Goal: Information Seeking & Learning: Learn about a topic

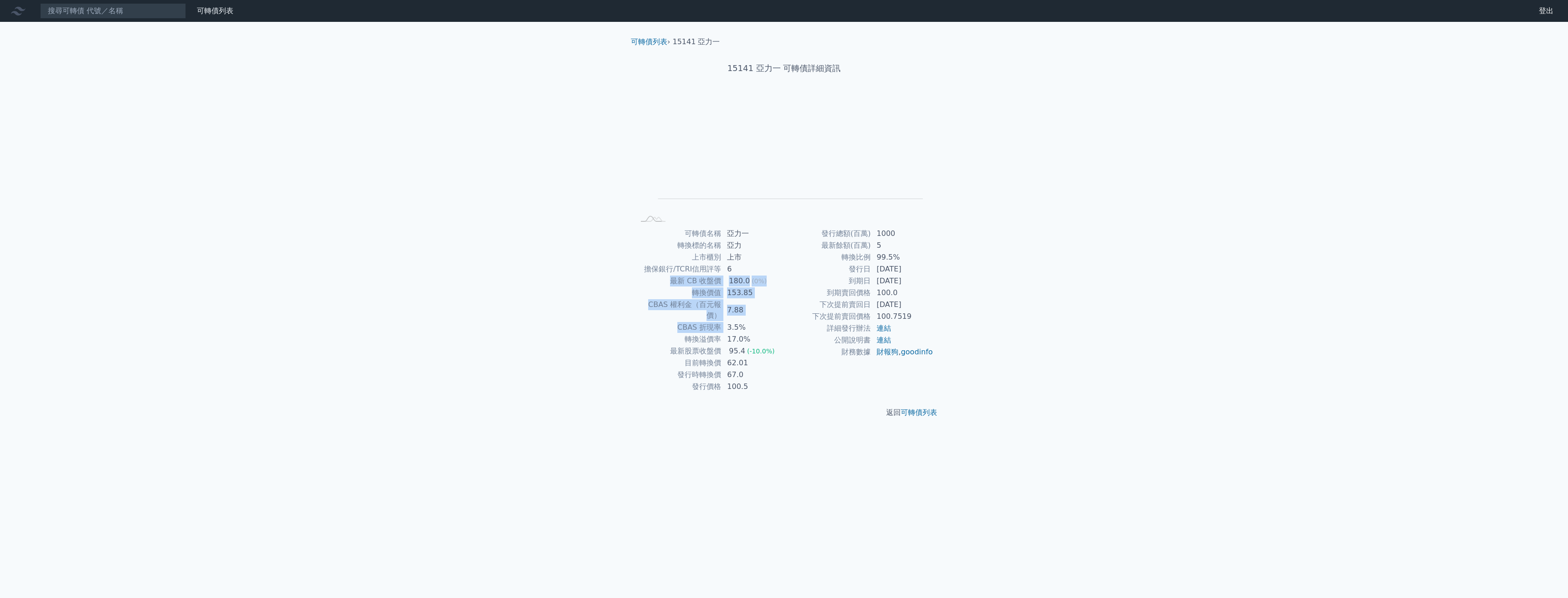
drag, startPoint x: 669, startPoint y: 279, endPoint x: 723, endPoint y: 309, distance: 61.8
click at [723, 314] on tbody "可轉債名稱 亞力一 轉換標的名稱 亞力 上市櫃別 上市 擔保銀行/TCRI信用評等 6 最新 CB 收盤價 180.0 (0%) 轉換價值 153.85 CB…" at bounding box center [709, 310] width 149 height 165
click at [719, 290] on td "轉換價值" at bounding box center [678, 293] width 87 height 12
click at [723, 285] on td "180.0 (0%)" at bounding box center [752, 281] width 62 height 12
click at [57, 14] on input at bounding box center [113, 11] width 146 height 15
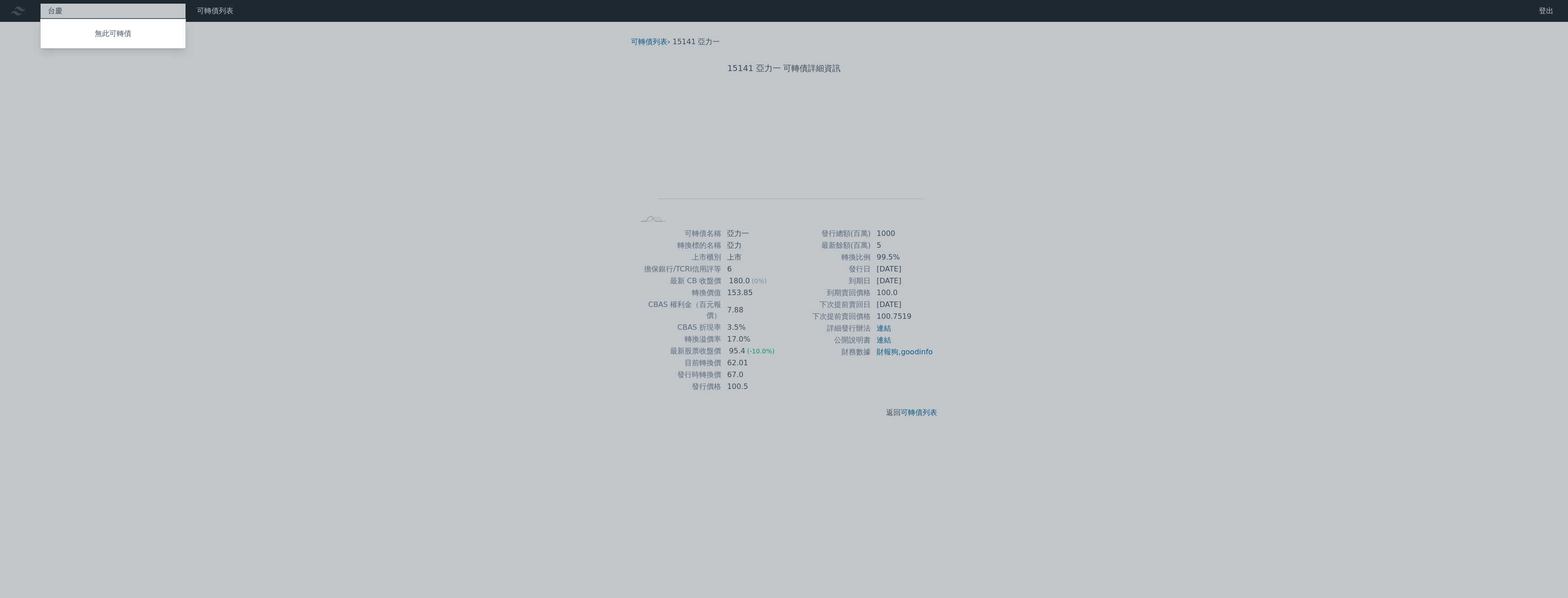
type input "台"
type input "臺"
click at [116, 24] on div "33571 臺慶科一 134.5 +0.50%" at bounding box center [113, 28] width 145 height 18
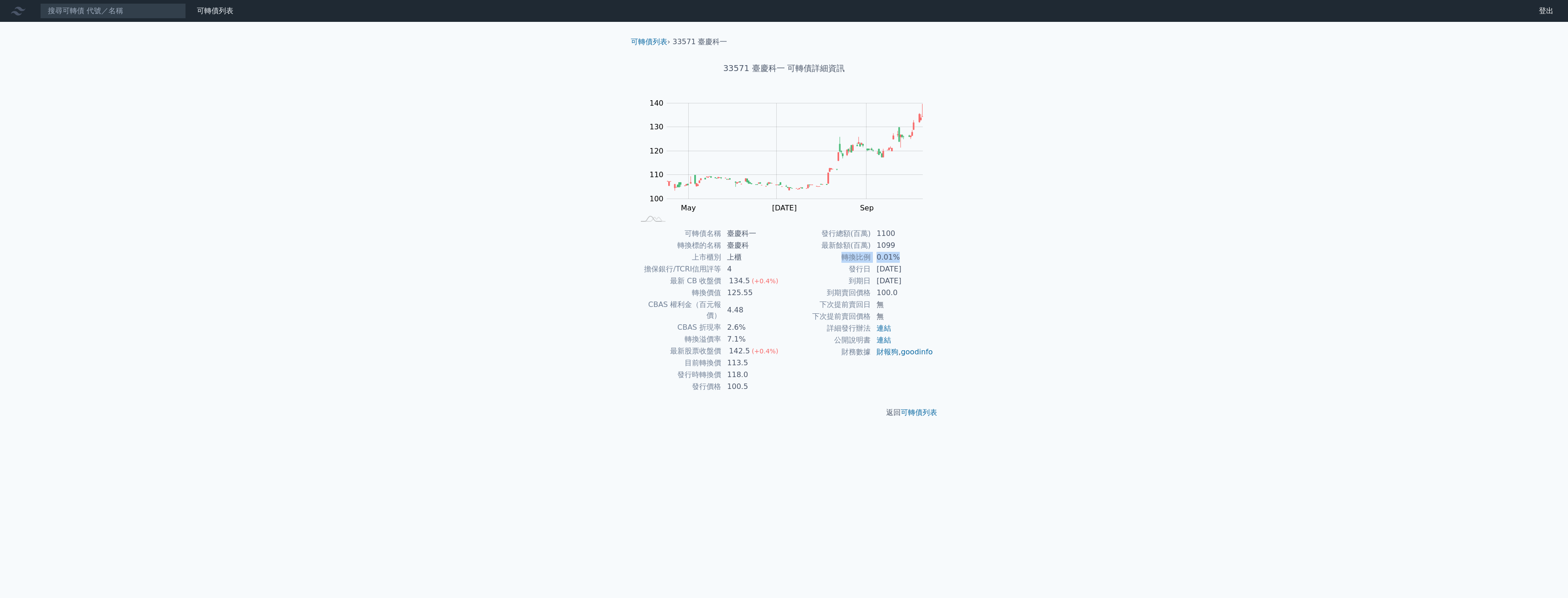
drag, startPoint x: 877, startPoint y: 256, endPoint x: 844, endPoint y: 254, distance: 33.1
click at [736, 254] on tr "轉換比例 0.01%" at bounding box center [859, 257] width 149 height 12
click at [736, 254] on td "轉換比例" at bounding box center [827, 257] width 87 height 12
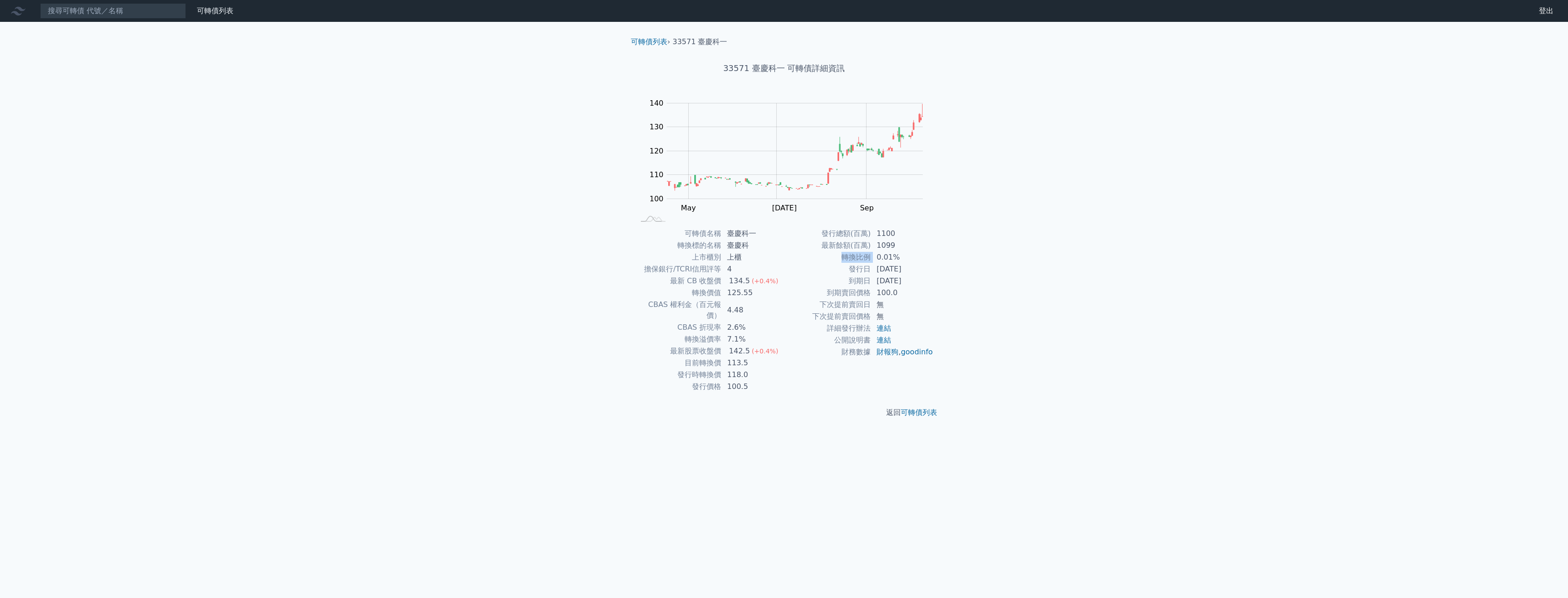
click at [736, 254] on td "轉換比例" at bounding box center [827, 257] width 87 height 12
drag, startPoint x: 851, startPoint y: 270, endPoint x: 921, endPoint y: 284, distance: 71.4
click at [736, 284] on tbody "發行總額(百萬) 1100 最新餘額(百萬) 1099 轉換比例 0.01% 發行日 2023-10-31 到期日 2026-10-31 到期賣回價格 100…" at bounding box center [859, 293] width 149 height 130
click at [736, 284] on td "2026-10-31" at bounding box center [902, 281] width 62 height 12
drag, startPoint x: 834, startPoint y: 280, endPoint x: 829, endPoint y: 280, distance: 5.0
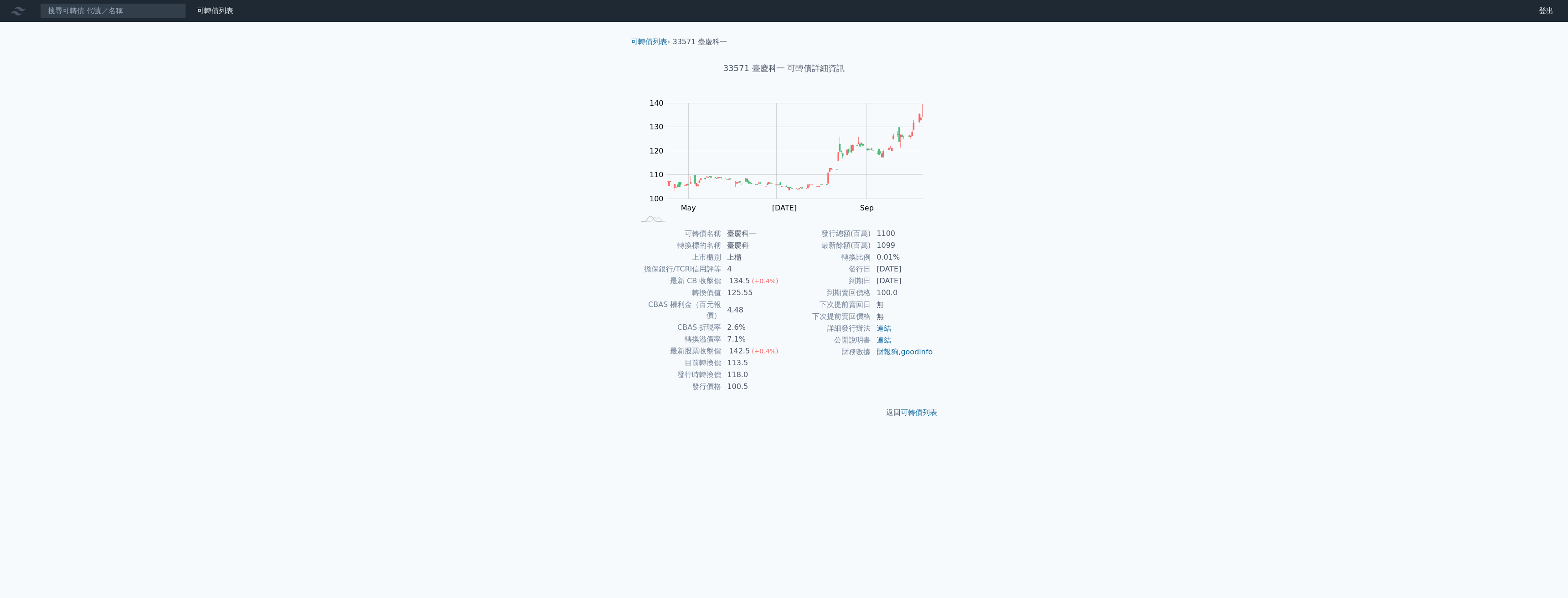
click at [736, 280] on tr "到期日 2026-10-31" at bounding box center [859, 281] width 149 height 12
click at [736, 269] on td "2023-10-31" at bounding box center [902, 269] width 62 height 12
click at [20, 5] on icon at bounding box center [18, 11] width 15 height 15
click at [23, 7] on icon at bounding box center [18, 11] width 15 height 15
click at [205, 8] on link "可轉債列表" at bounding box center [215, 10] width 37 height 8
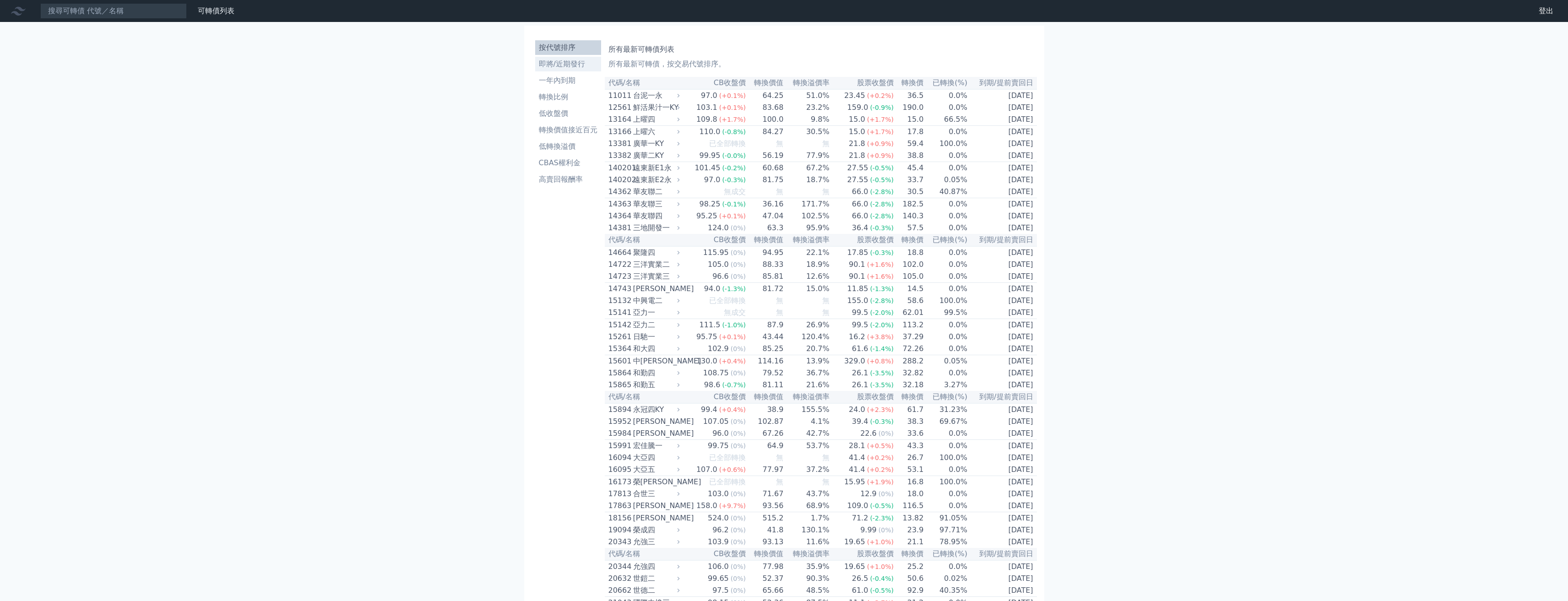
click at [568, 65] on li "即將/近期發行" at bounding box center [568, 64] width 66 height 11
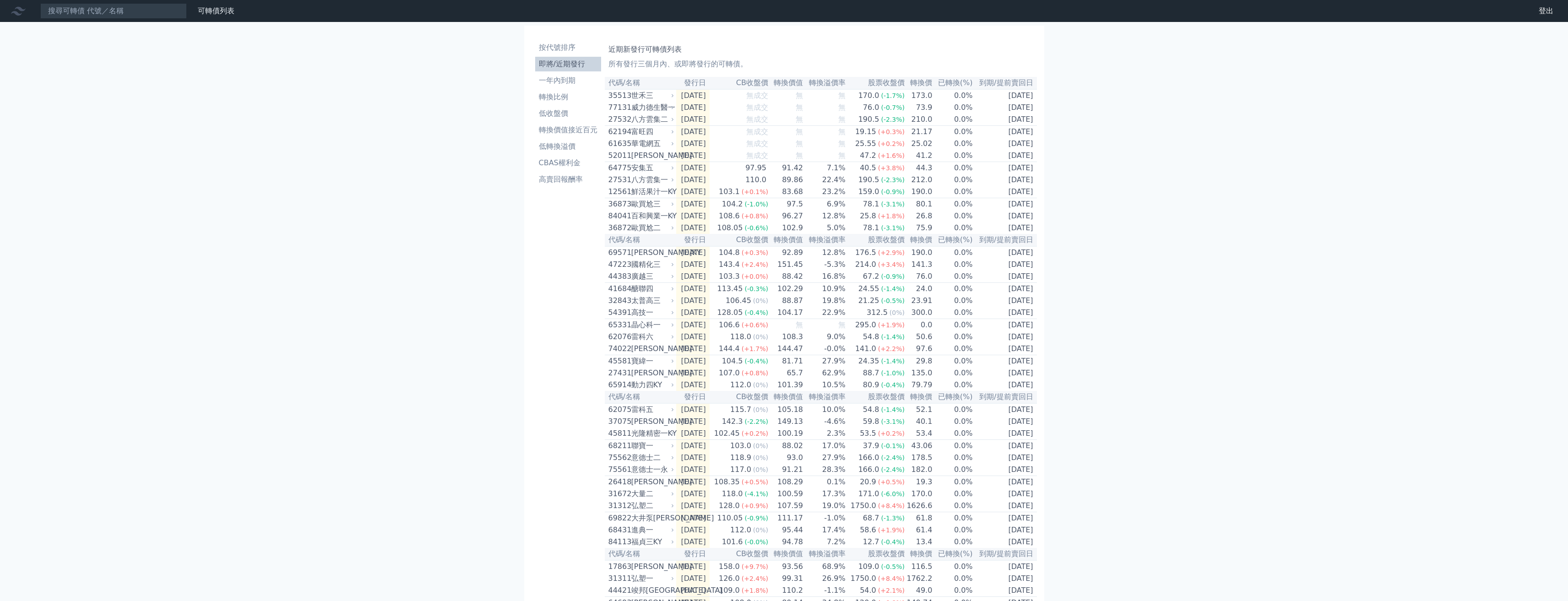
click at [475, 294] on div "可轉債列表 財務數據 可轉債列表 財務數據 登出 登出 按代號排序 即將/近期發行 一年內到期 轉換比例 低收盤價 轉換價值接近百元 低轉換溢價" at bounding box center [784, 323] width 1568 height 648
click at [122, 11] on input at bounding box center [113, 11] width 146 height 16
click at [560, 134] on li "轉換價值接近百元" at bounding box center [568, 129] width 66 height 11
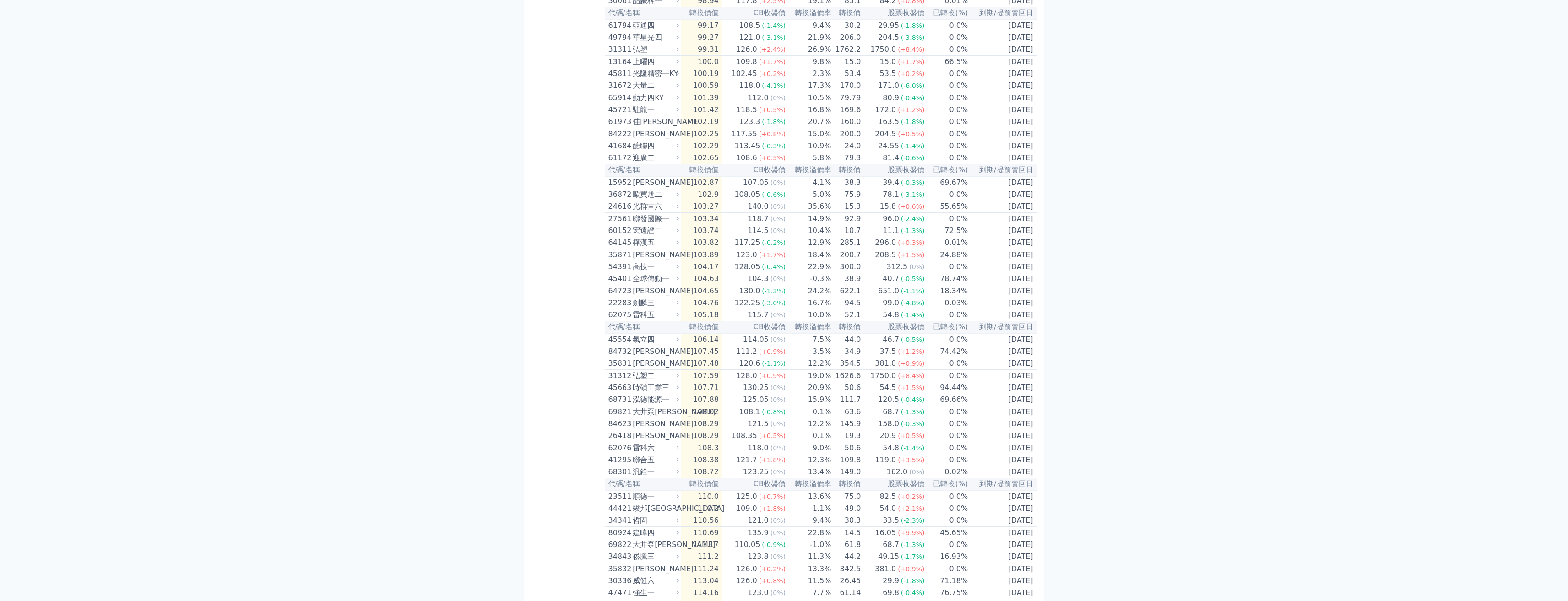
scroll to position [1328, 0]
click at [704, 369] on td "107.48" at bounding box center [702, 362] width 41 height 12
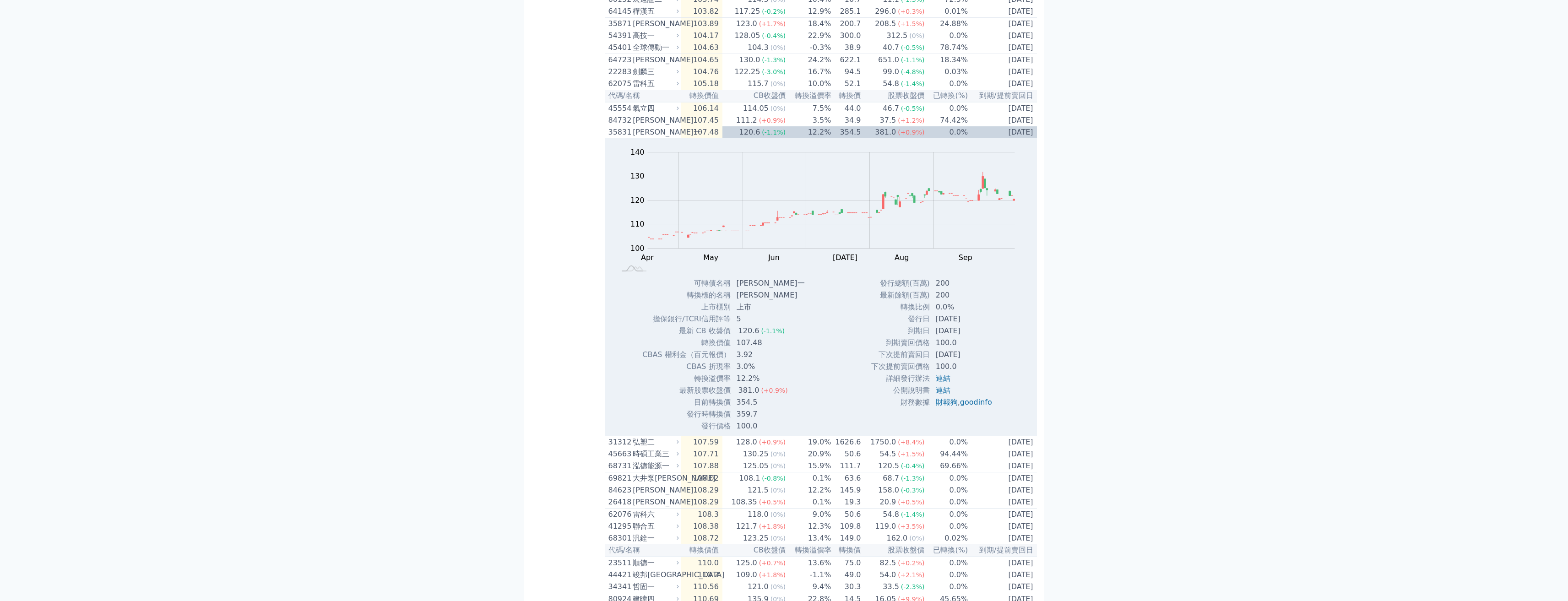
scroll to position [1602, 0]
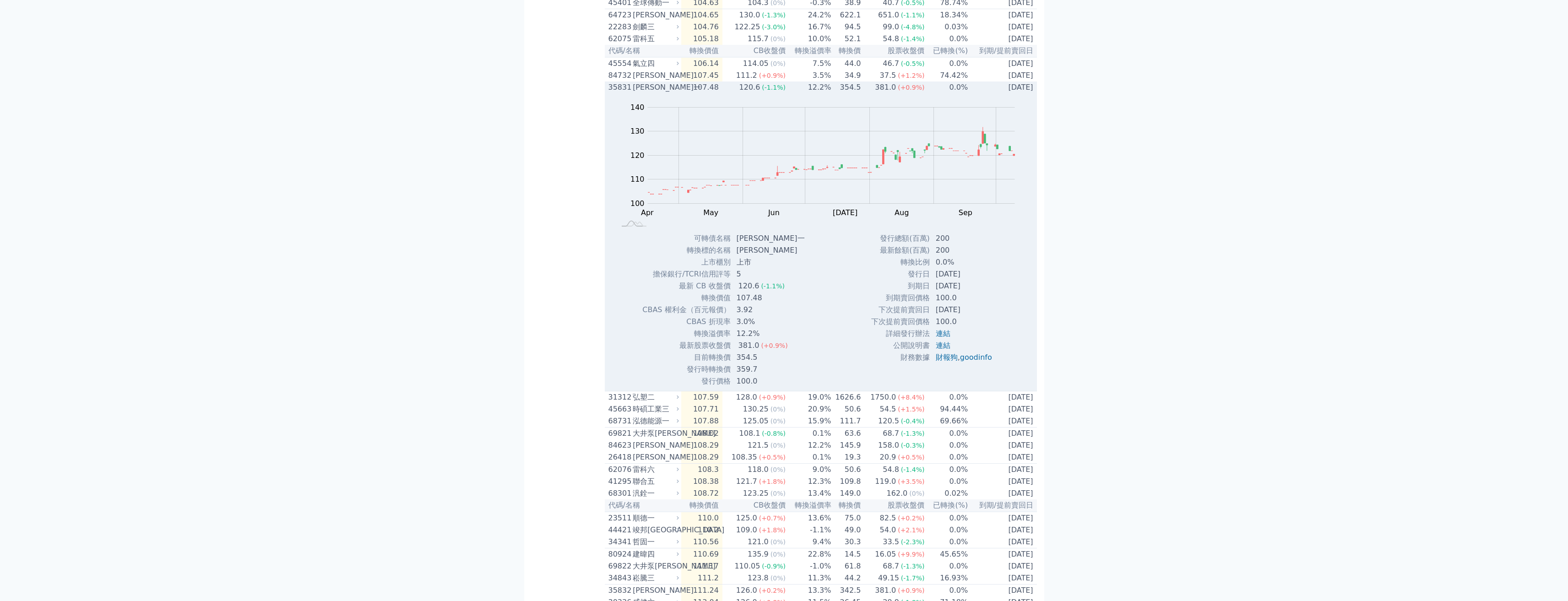
click at [739, 93] on div "120.6" at bounding box center [750, 87] width 25 height 11
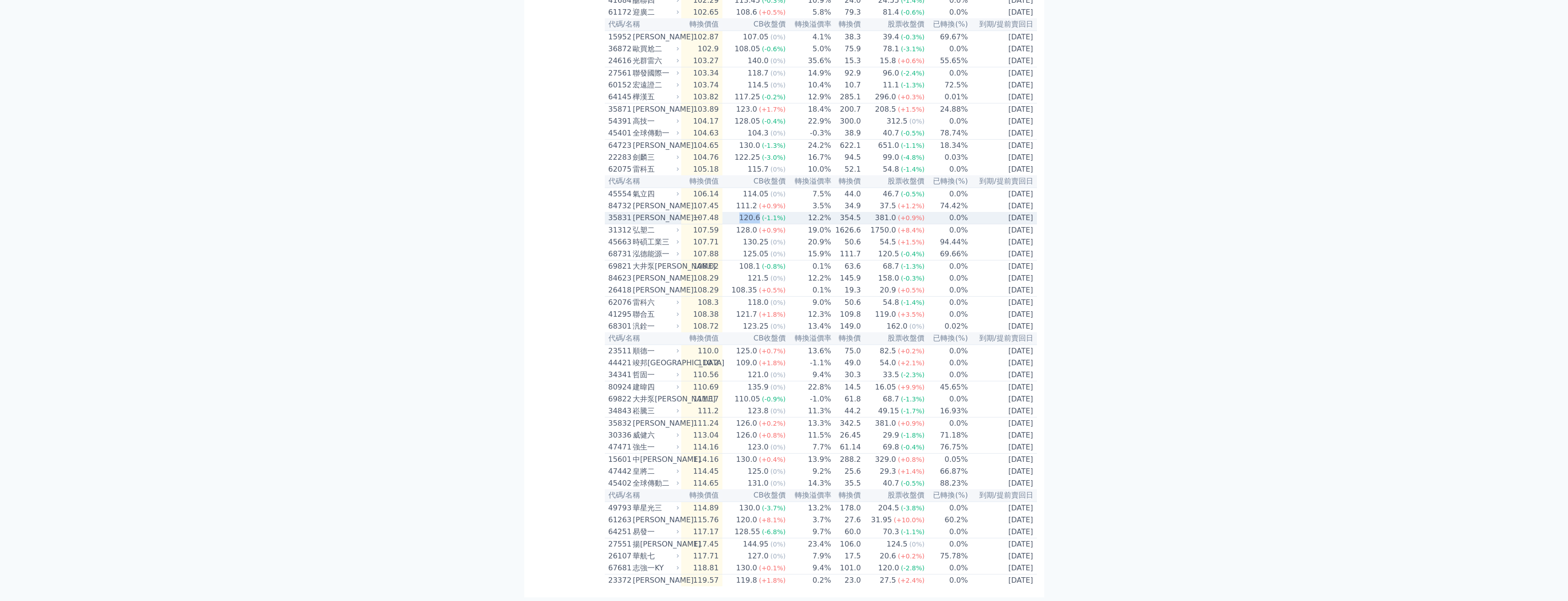
click at [739, 212] on div "120.6" at bounding box center [750, 217] width 25 height 11
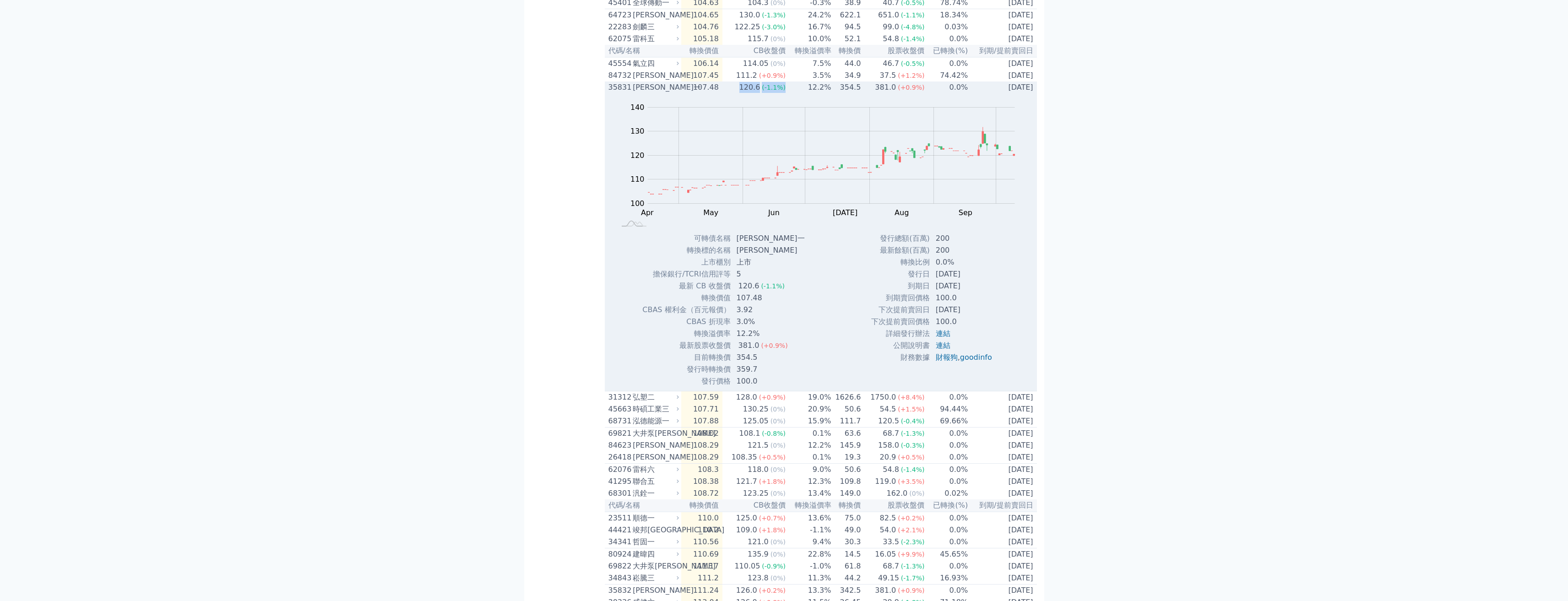
click at [739, 93] on div "120.6" at bounding box center [750, 87] width 25 height 11
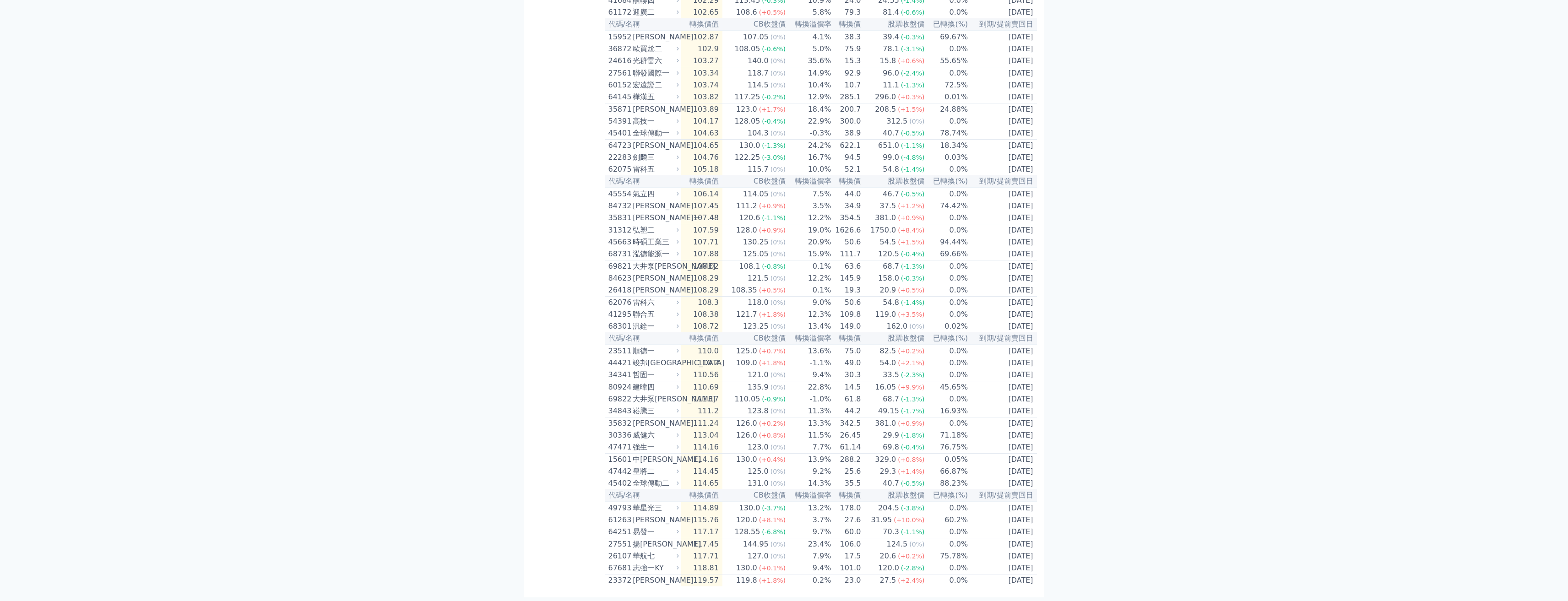
click at [739, 224] on td "19.0%" at bounding box center [809, 230] width 46 height 12
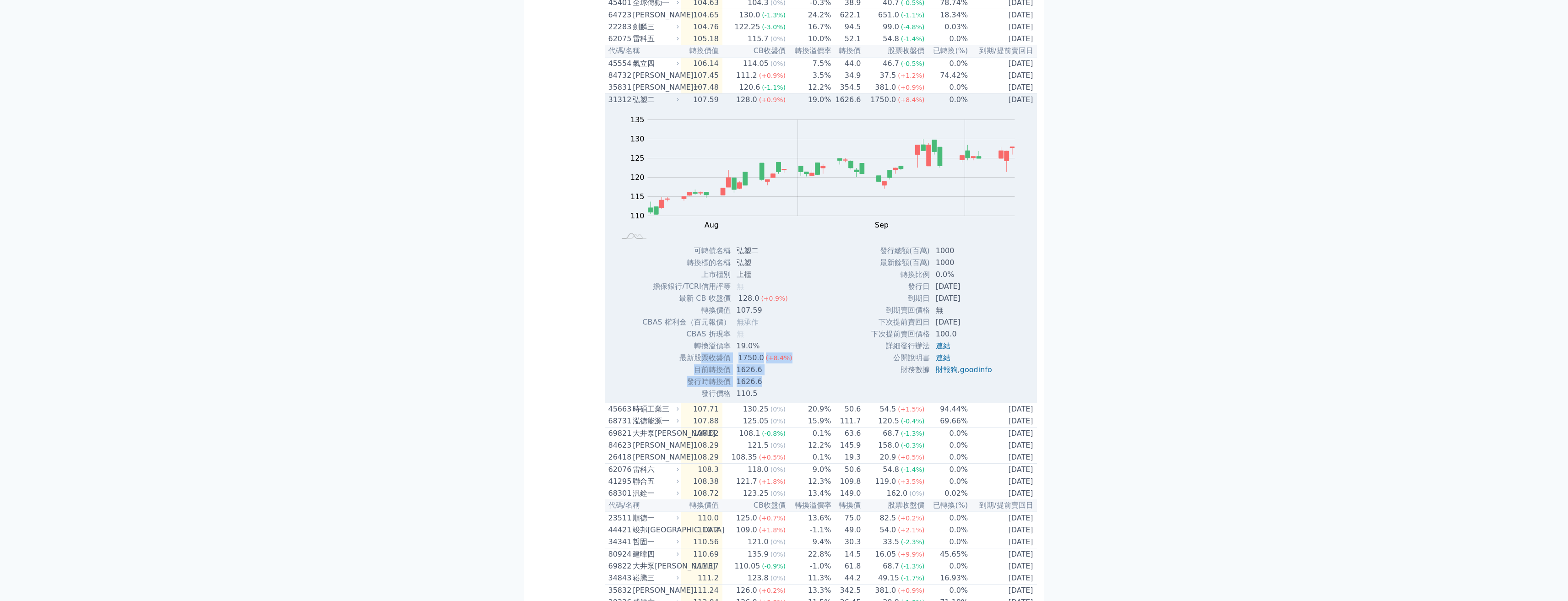
drag, startPoint x: 739, startPoint y: 501, endPoint x: 686, endPoint y: 477, distance: 58.2
click at [690, 400] on tbody "可轉債名稱 弘塑二 轉換標的名稱 弘塑 上市櫃別 上櫃 擔保銀行/TCRI信用評等 無 最新 CB 收盤價 128.0 (+0.9%) 無" at bounding box center [721, 322] width 158 height 155
click at [678, 352] on td "轉換溢價率" at bounding box center [686, 346] width 89 height 12
drag, startPoint x: 697, startPoint y: 488, endPoint x: 849, endPoint y: 506, distance: 153.1
click at [739, 400] on div "Zoom Out 110 100 105 110 115 120 125 130 135 140 L Aug Sep Oct Nov 開: 121.45 高:…" at bounding box center [821, 252] width 432 height 294
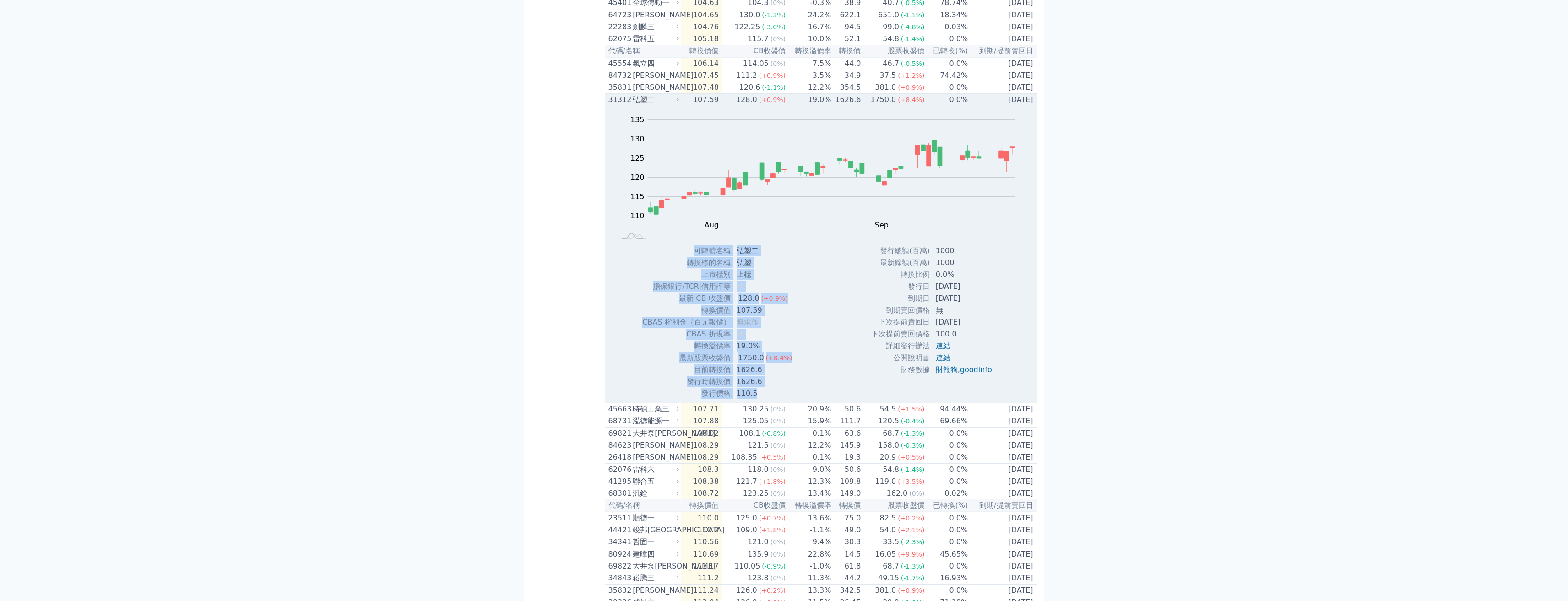
click at [739, 400] on div "Zoom Out 110 100 105 110 115 120 125 130 135 140 L Aug Sep Oct Nov 開: 121.45 高:…" at bounding box center [821, 252] width 432 height 294
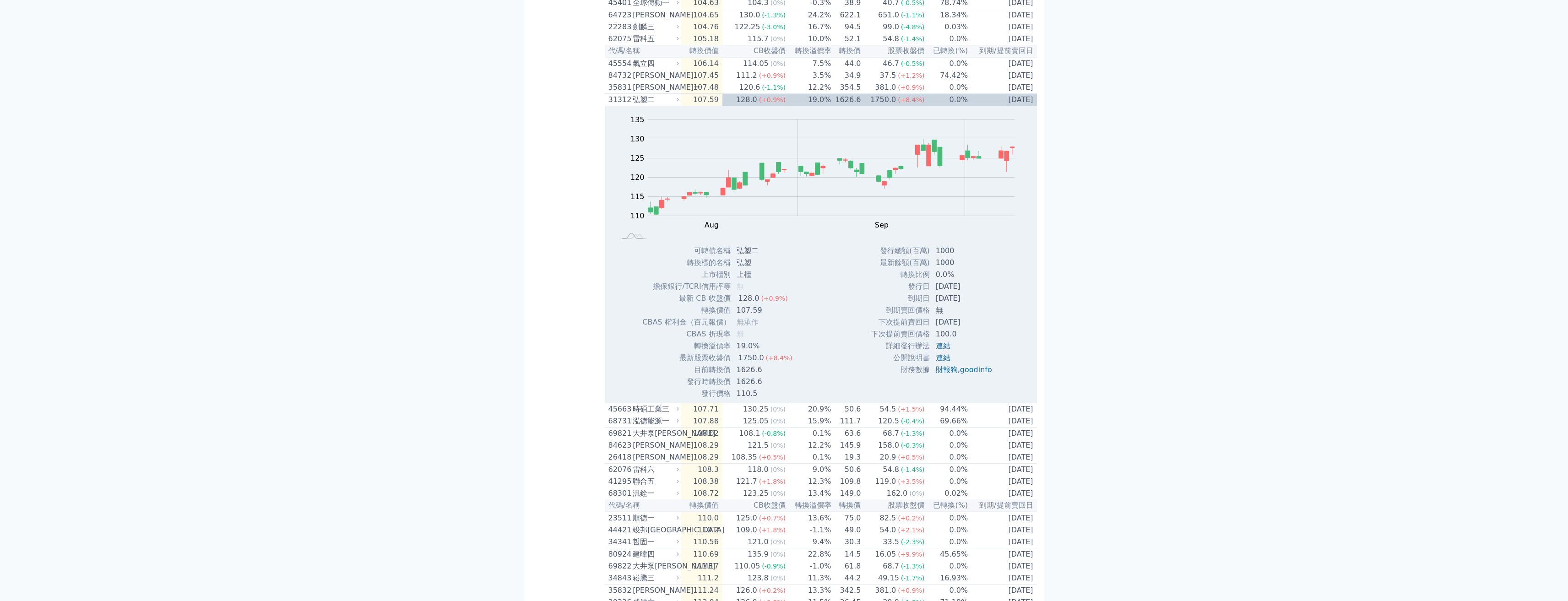
click at [691, 106] on td "107.59" at bounding box center [702, 100] width 41 height 12
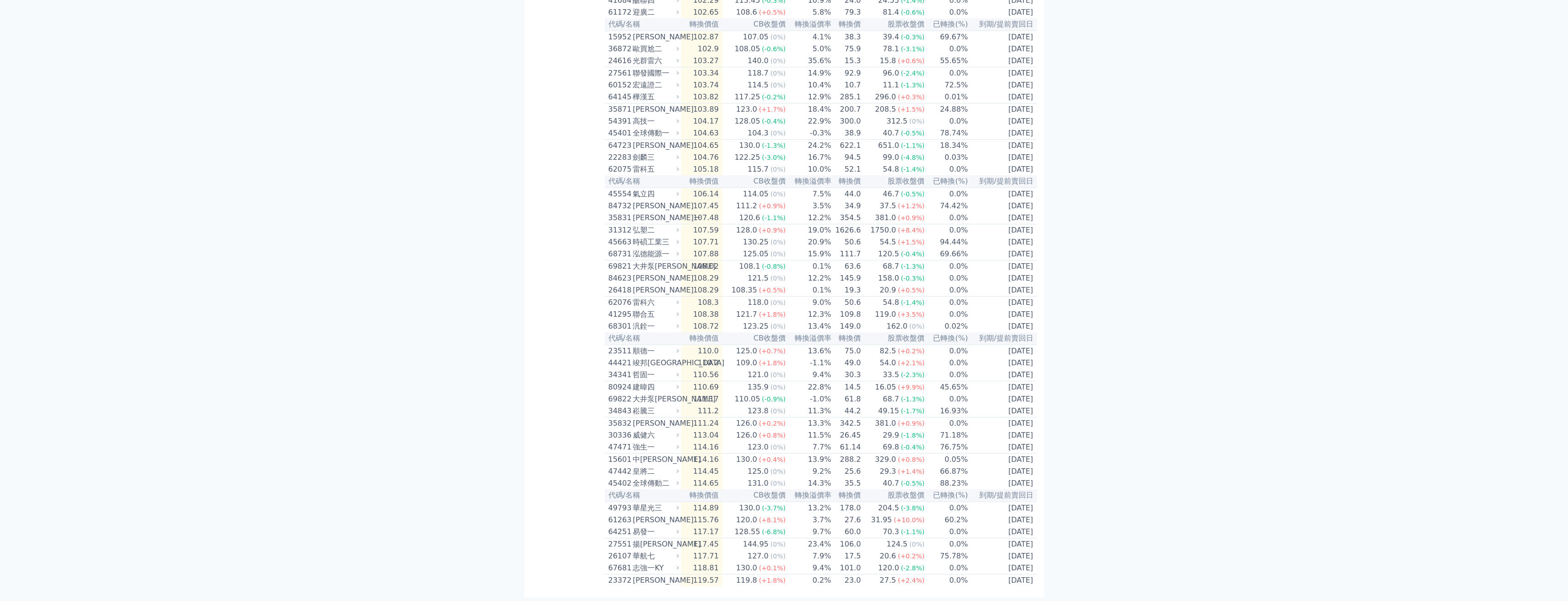
scroll to position [1622, 0]
click at [681, 454] on div "15601 中砂一" at bounding box center [645, 459] width 73 height 11
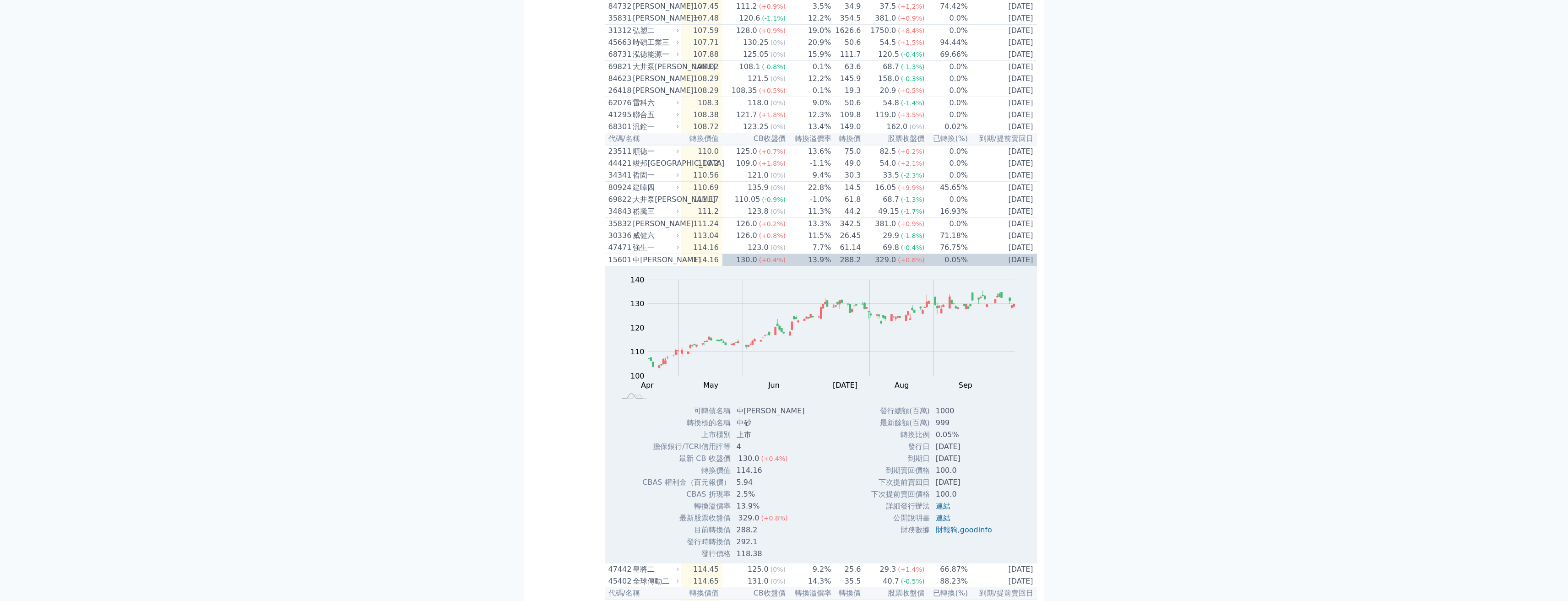
scroll to position [1760, 0]
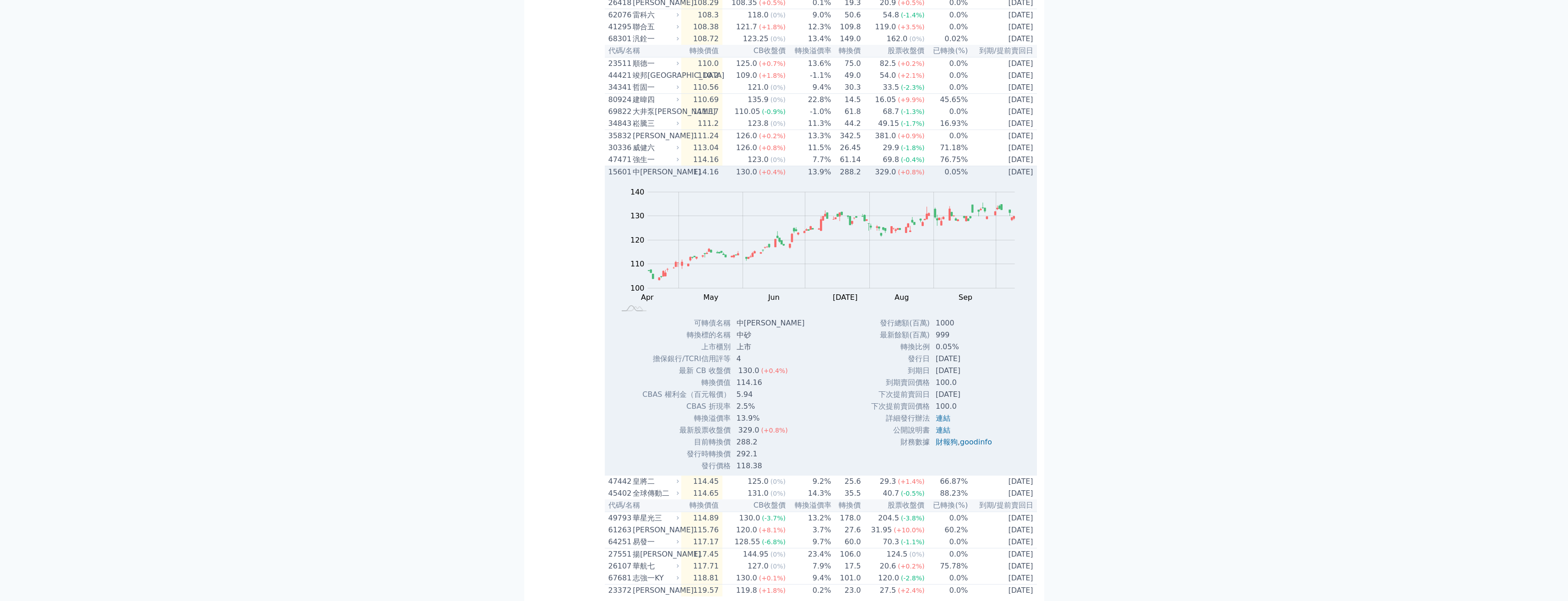
click at [679, 175] on icon at bounding box center [677, 171] width 6 height 6
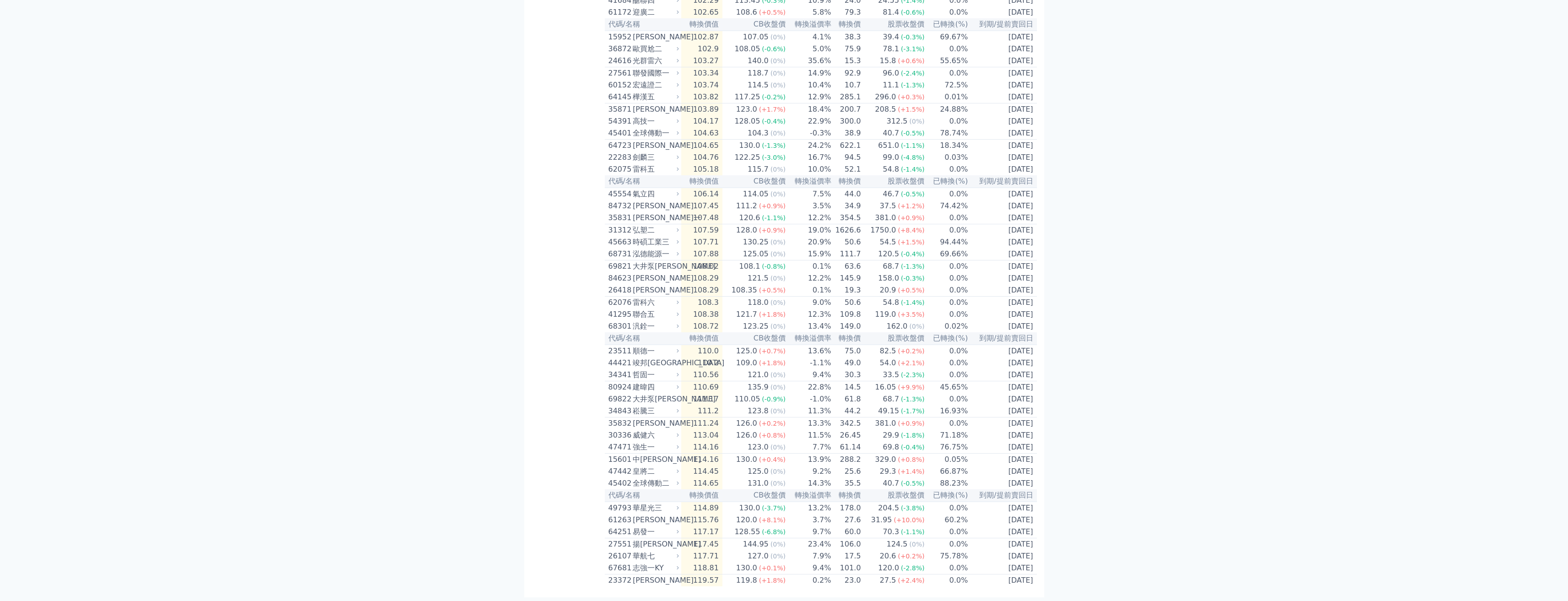
scroll to position [1622, 0]
click at [661, 457] on div "旺宏二" at bounding box center [655, 580] width 45 height 11
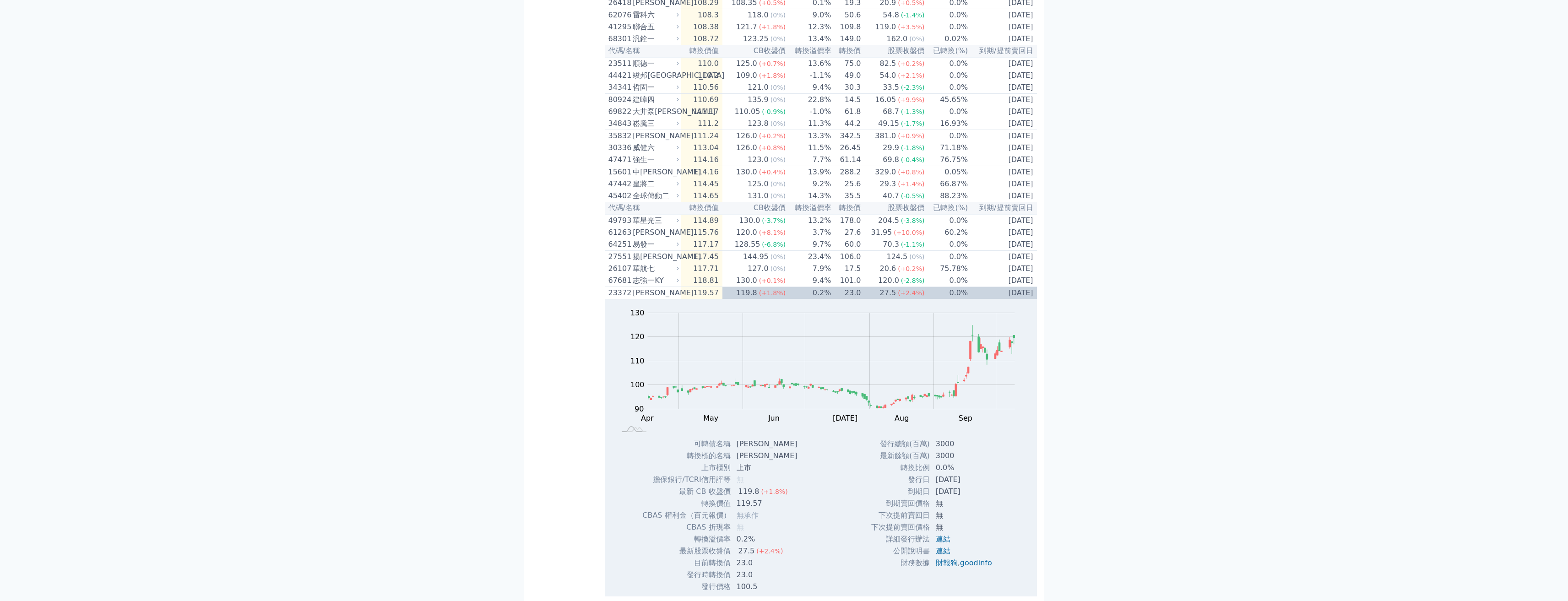
scroll to position [1919, 0]
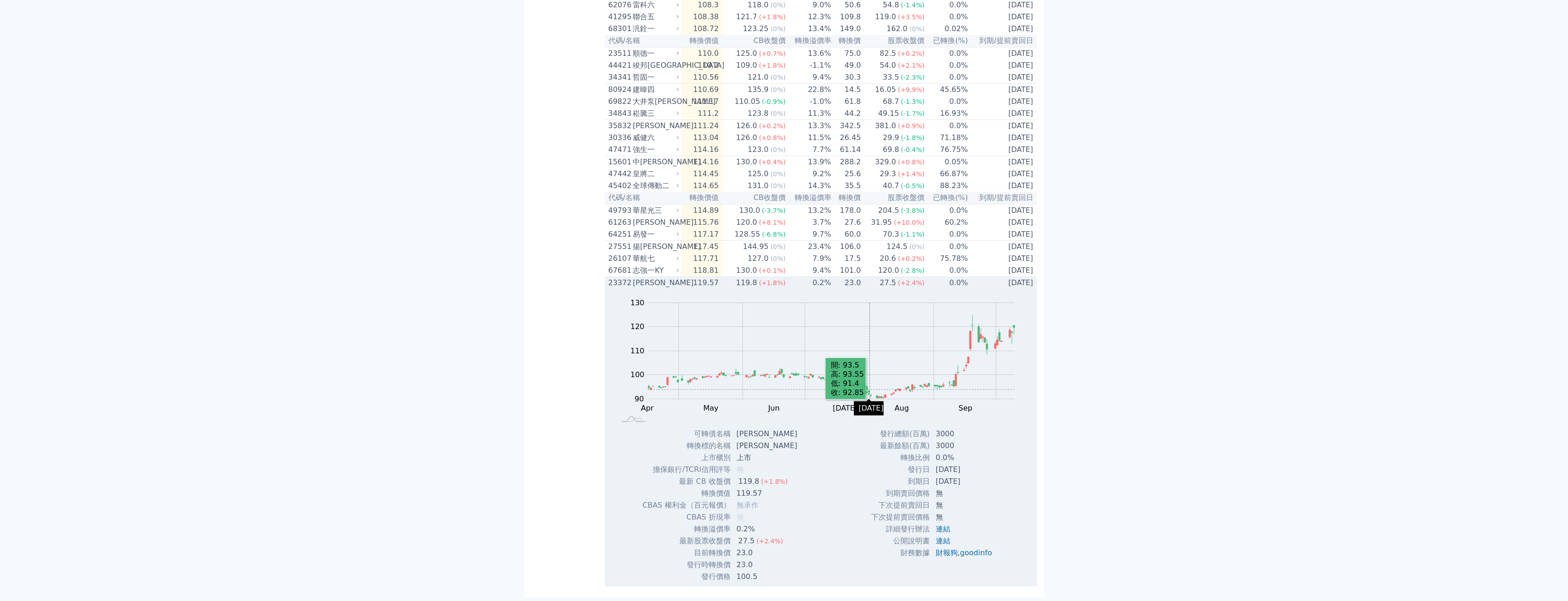
drag, startPoint x: 870, startPoint y: 389, endPoint x: 523, endPoint y: 378, distance: 347.2
click at [706, 283] on td "119.57" at bounding box center [702, 283] width 41 height 12
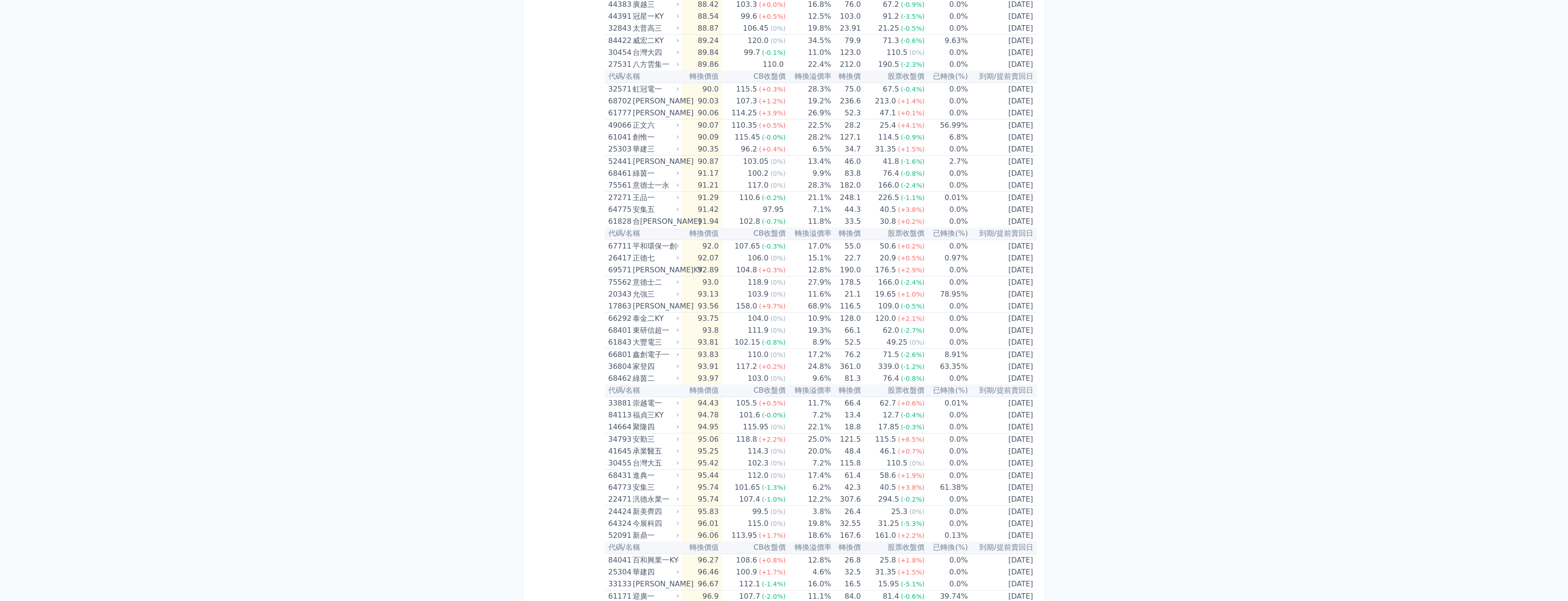
scroll to position [0, 0]
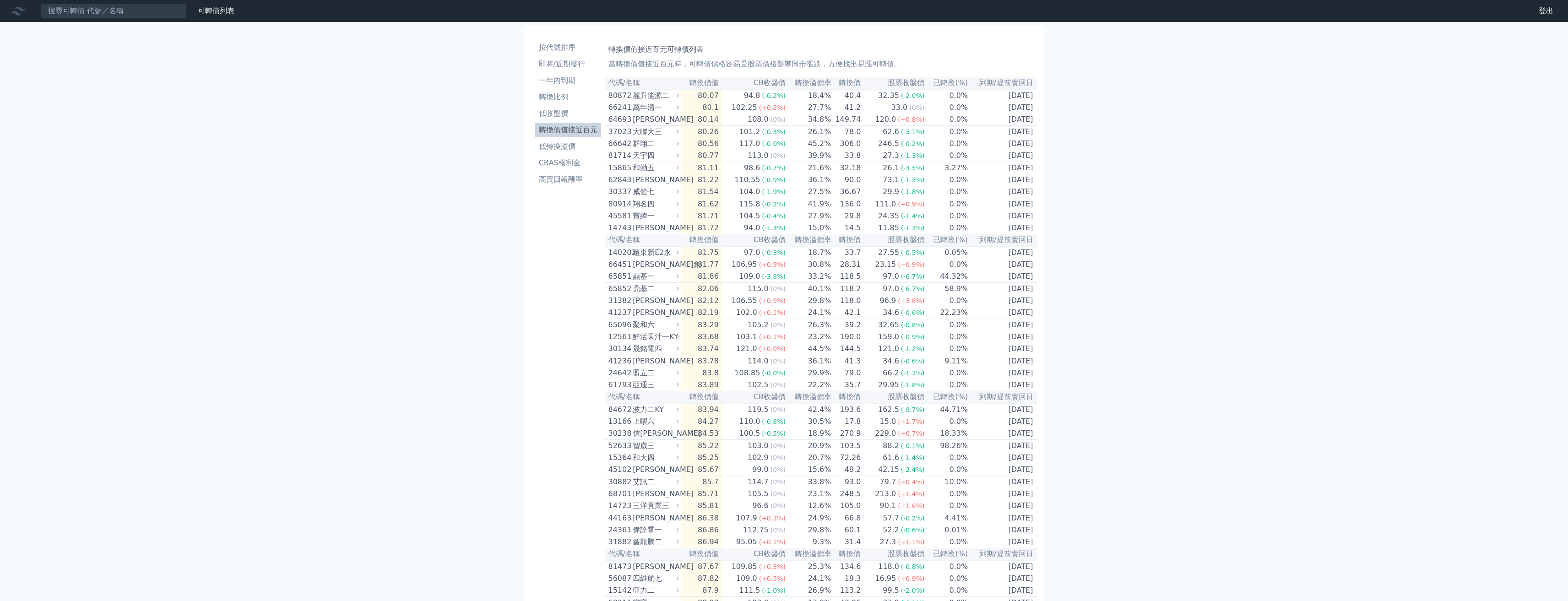
drag, startPoint x: 504, startPoint y: 424, endPoint x: 297, endPoint y: 113, distance: 373.6
click at [576, 71] on link "即將/近期發行" at bounding box center [568, 64] width 66 height 15
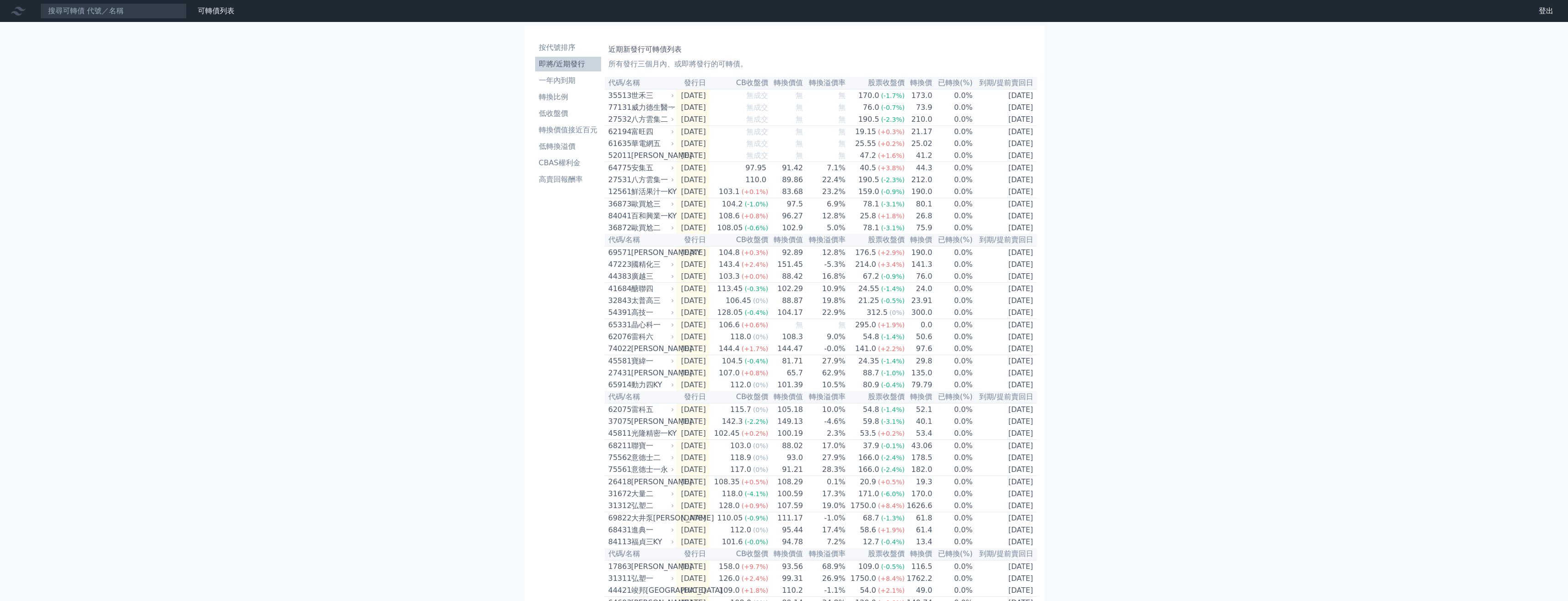
click at [365, 74] on div "可轉債列表 財務數據 可轉債列表 財務數據 登出 登出 按代號排序 即將/近期發行 一年內到期 轉換比例 低收盤價 轉換價值接近百元 低轉換溢價" at bounding box center [784, 323] width 1568 height 648
click at [563, 259] on div "按代號排序 即將/近期發行 一年內到期 轉換比例 低收盤價 轉換價值接近百元 低轉換溢價 CBAS權利金 高賣回報酬率" at bounding box center [568, 334] width 73 height 596
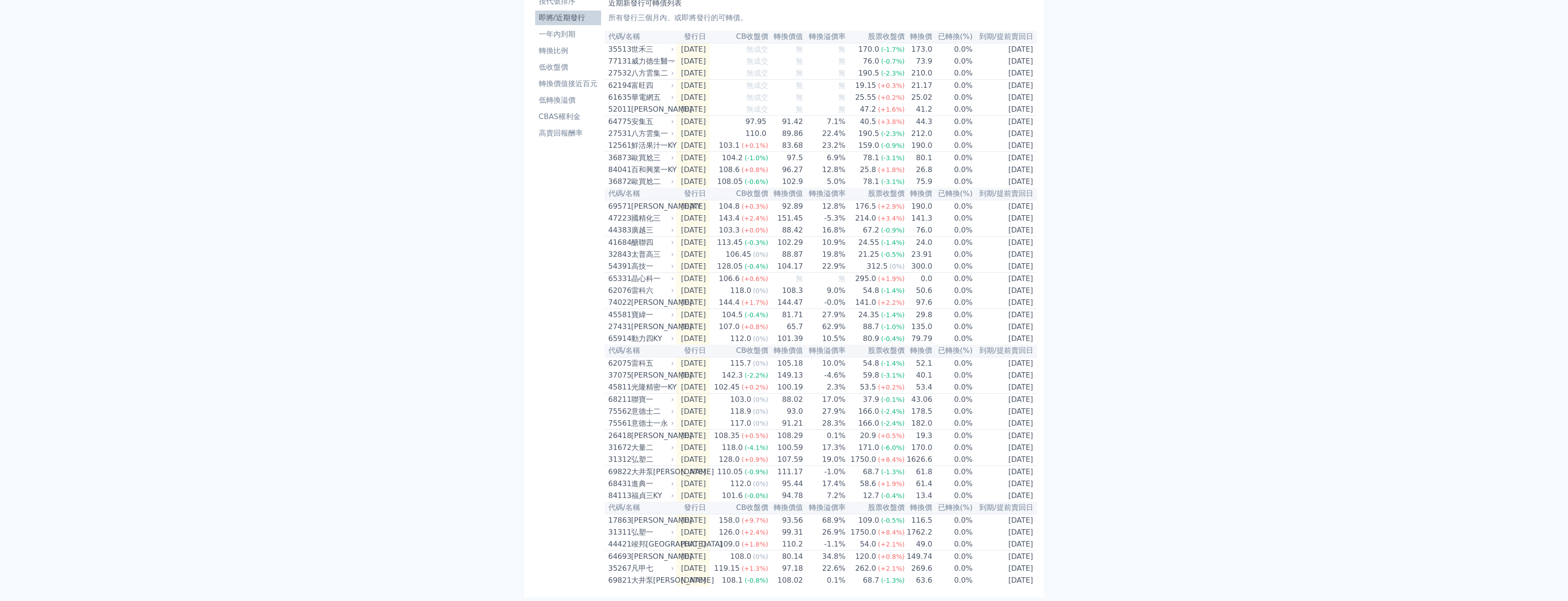
scroll to position [89, 0]
click at [664, 457] on div "凡甲七" at bounding box center [652, 568] width 41 height 11
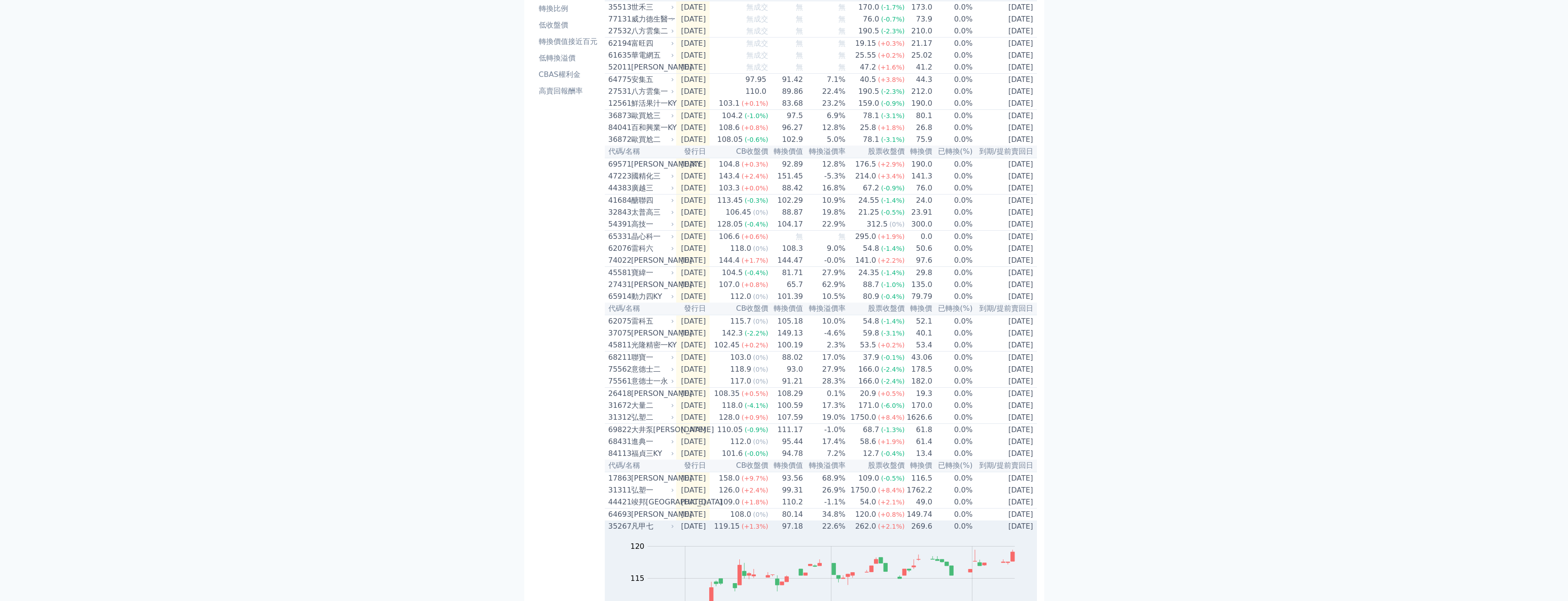
drag, startPoint x: 664, startPoint y: 567, endPoint x: 514, endPoint y: 560, distance: 150.2
click at [513, 457] on div "可轉債列表 財務數據 可轉債列表 財務數據 登出 登出 按代號排序 即將/近期發行 一年內到期 轉換比例 低收盤價 轉換價值接近百元 低轉換溢價" at bounding box center [784, 384] width 1568 height 945
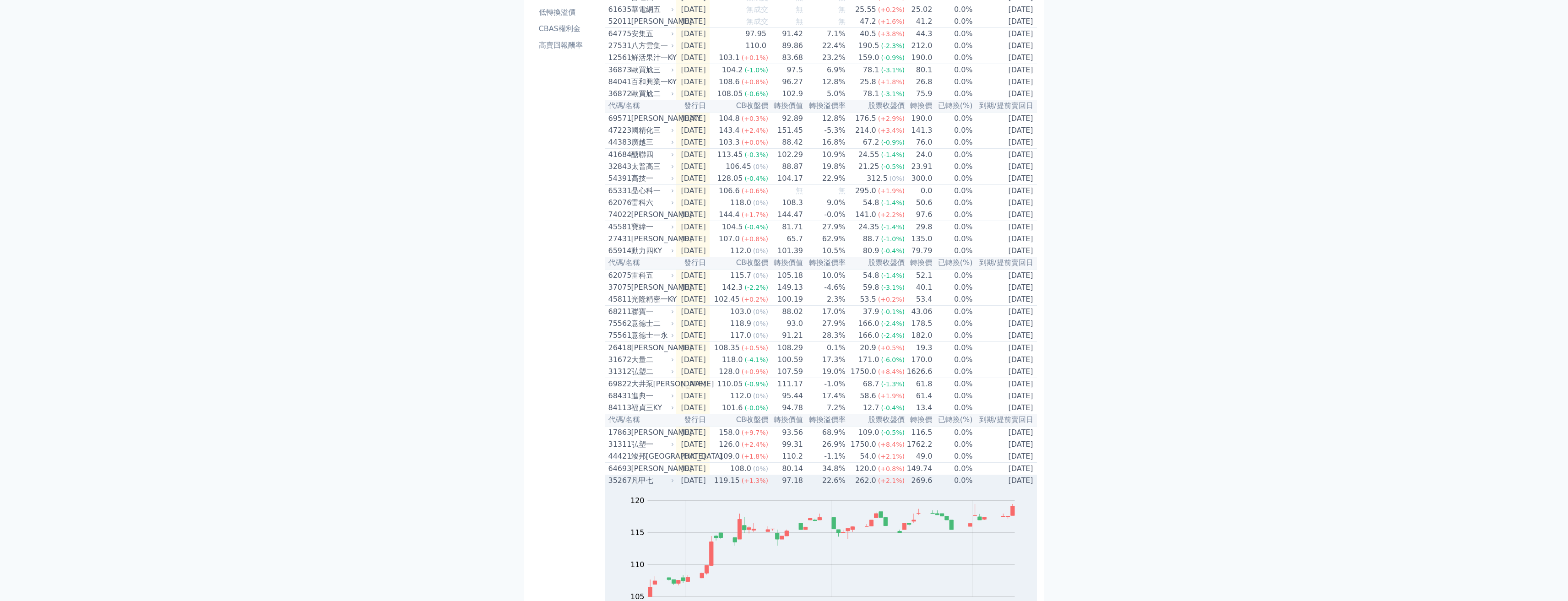
click at [685, 457] on td "2025-07-24" at bounding box center [693, 481] width 34 height 12
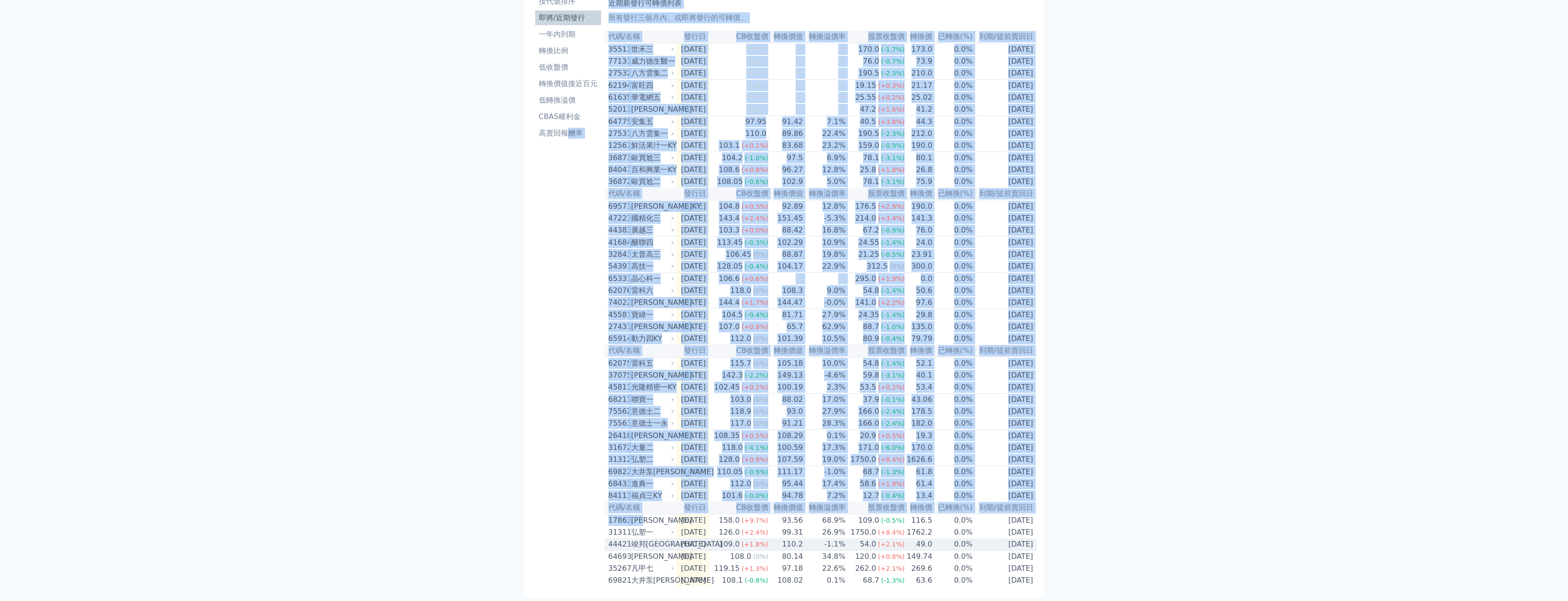
drag, startPoint x: 661, startPoint y: 514, endPoint x: 541, endPoint y: 527, distance: 120.7
click at [552, 457] on div "按代號排序 即將/近期發行 一年內到期 轉換比例 低收盤價 轉換價值接近百元 低轉換溢價 CBAS權利金 高賣回報酬率 近期新發行可轉債列表 所有發行三個月內…" at bounding box center [784, 288] width 505 height 604
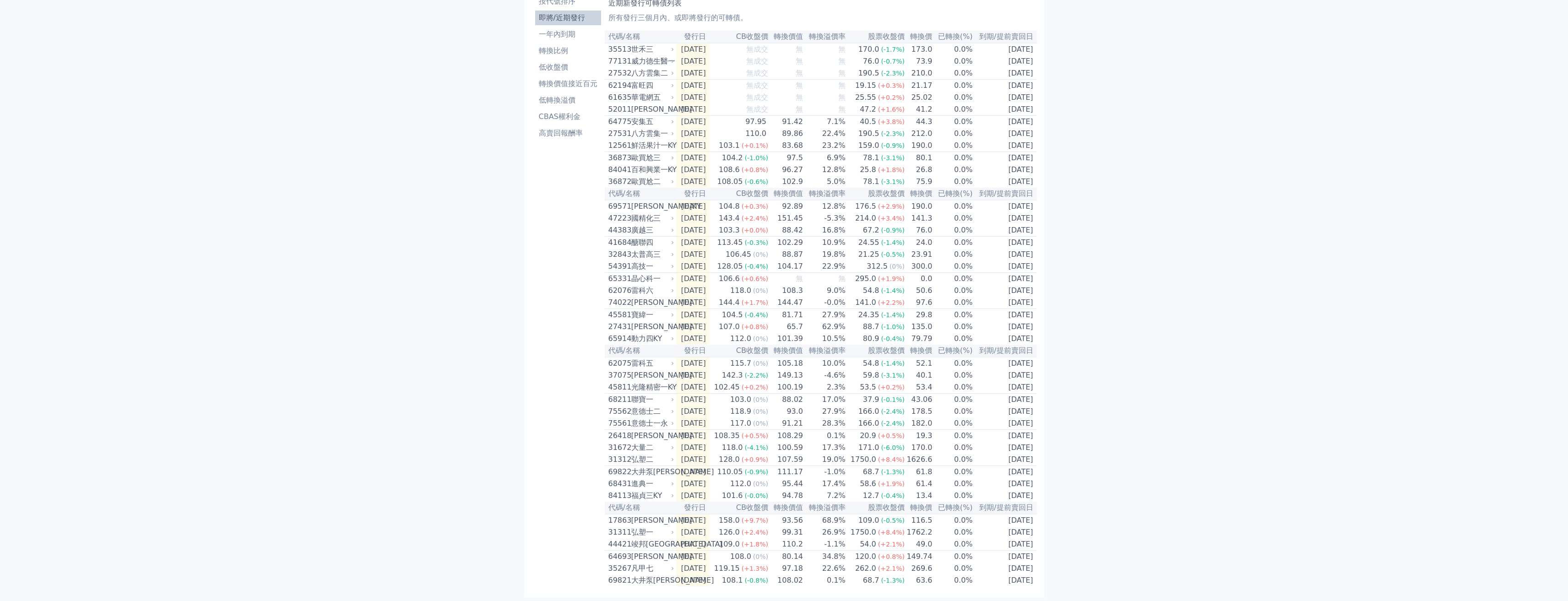
click at [528, 457] on div "按代號排序 即將/近期發行 一年內到期 轉換比例 低收盤價 轉換價值接近百元 低轉換溢價 CBAS權利金 高賣回報酬率 近期新發行可轉債列表 所有發行三個月內…" at bounding box center [784, 288] width 520 height 618
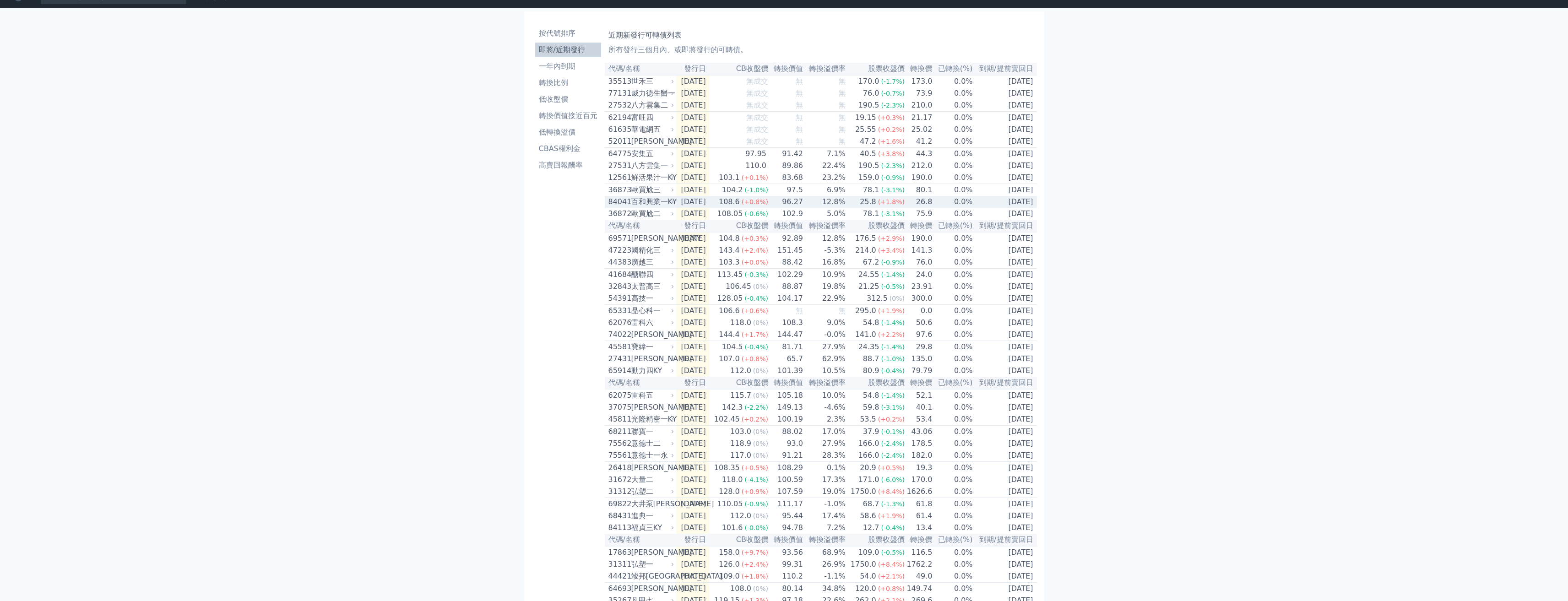
scroll to position [0, 0]
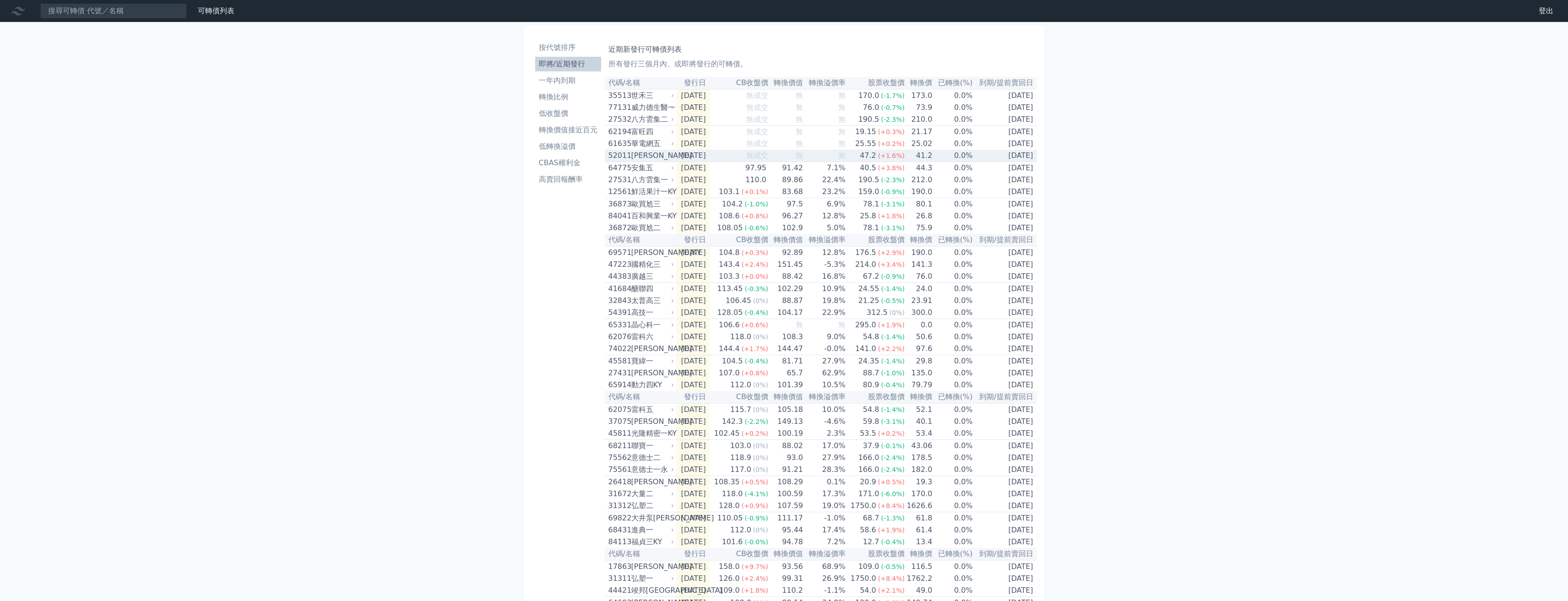
click at [653, 159] on div "凱衛一" at bounding box center [652, 155] width 41 height 11
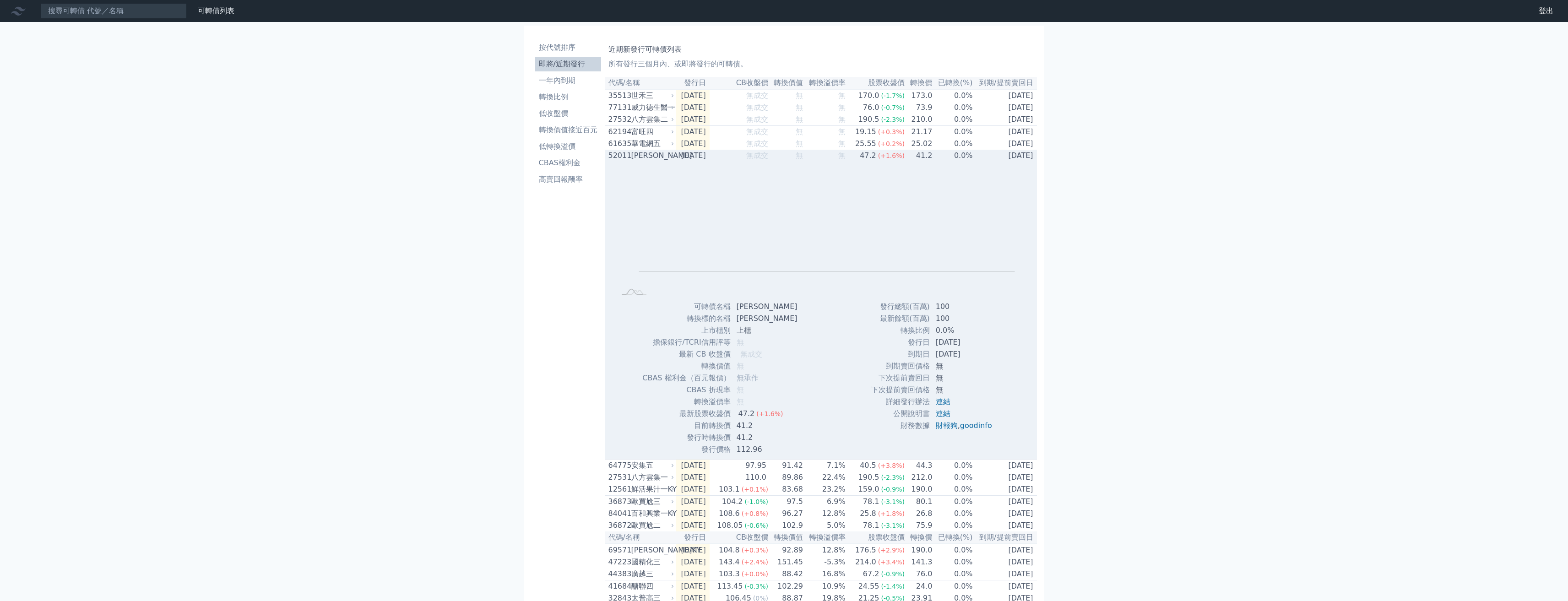
click at [648, 160] on div "凱衛一" at bounding box center [652, 155] width 41 height 11
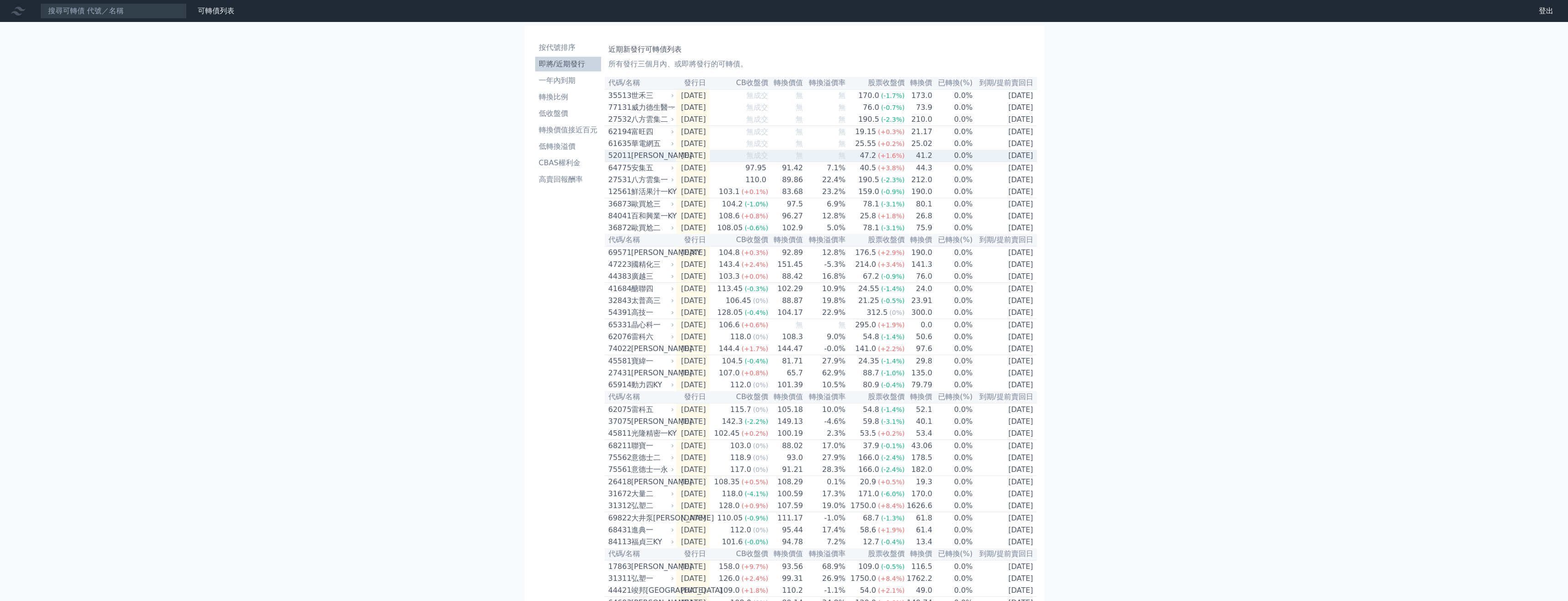
click at [648, 149] on div "華電網五" at bounding box center [652, 144] width 41 height 11
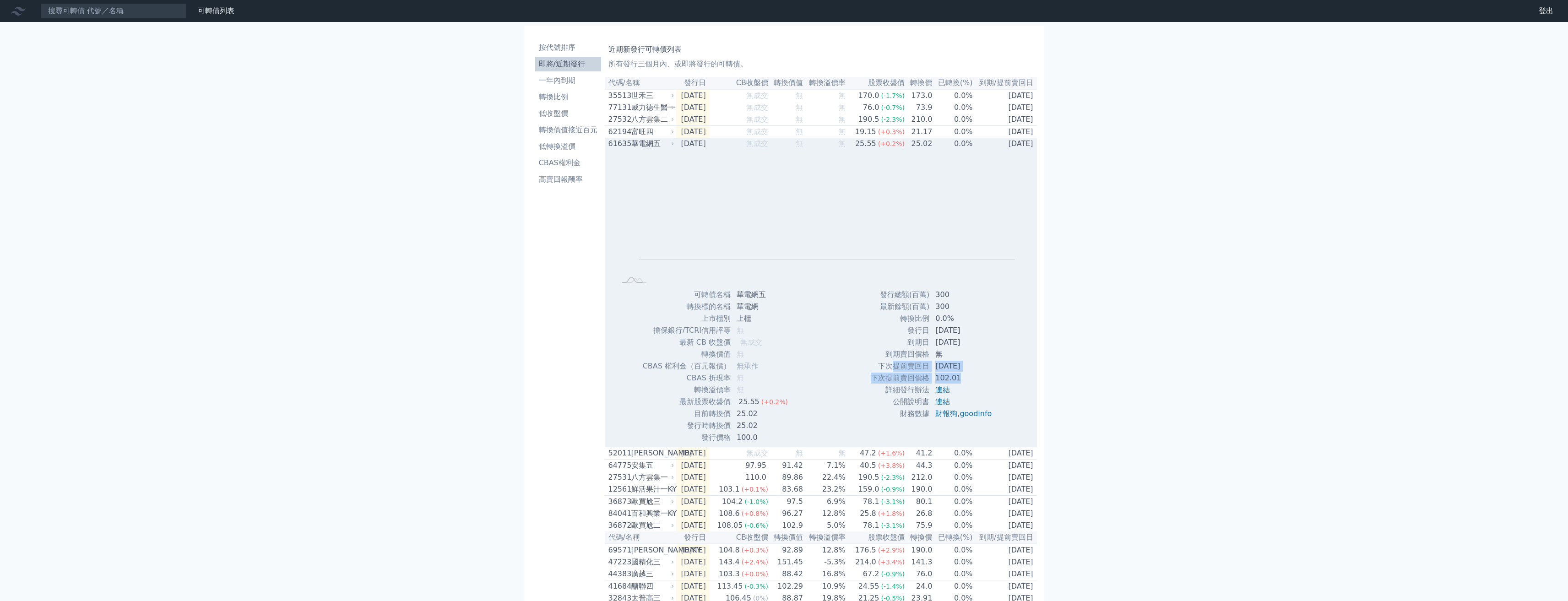
drag, startPoint x: 970, startPoint y: 378, endPoint x: 892, endPoint y: 371, distance: 78.3
click at [739, 371] on tbody "發行總額(百萬) 300 最新餘額(百萬) 300 轉換比例 0.0% 發行日 2025-10-16 到期日 2028-10-16 到期賣回價格 無 2027…" at bounding box center [934, 355] width 129 height 131
click at [739, 371] on td "下次提前賣回日" at bounding box center [900, 366] width 60 height 12
click at [739, 380] on td "下次提前賣回價格" at bounding box center [900, 378] width 60 height 12
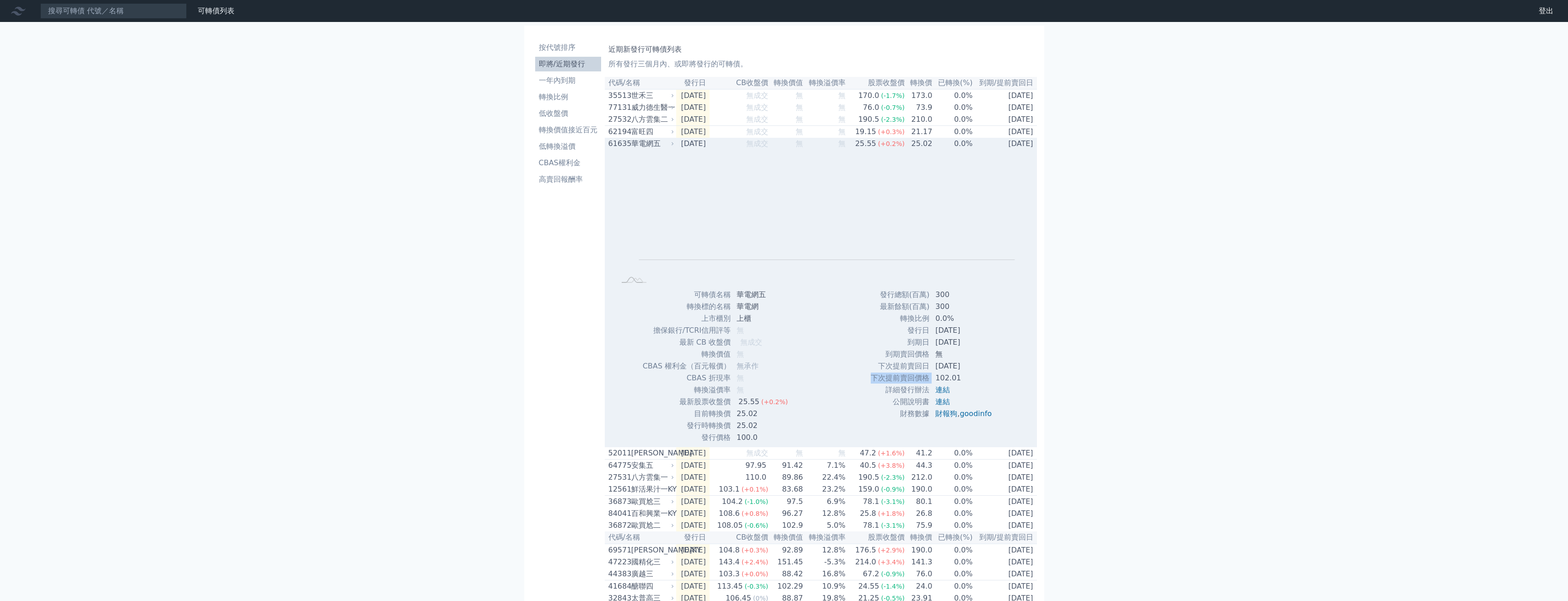
click at [739, 380] on td "下次提前賣回價格" at bounding box center [900, 378] width 60 height 12
click at [739, 383] on td "102.01" at bounding box center [964, 378] width 69 height 12
drag, startPoint x: 958, startPoint y: 383, endPoint x: 871, endPoint y: 382, distance: 87.0
click at [739, 382] on tr "下次提前賣回價格 102.01" at bounding box center [934, 378] width 129 height 12
click at [739, 382] on td "下次提前賣回價格" at bounding box center [900, 378] width 60 height 12
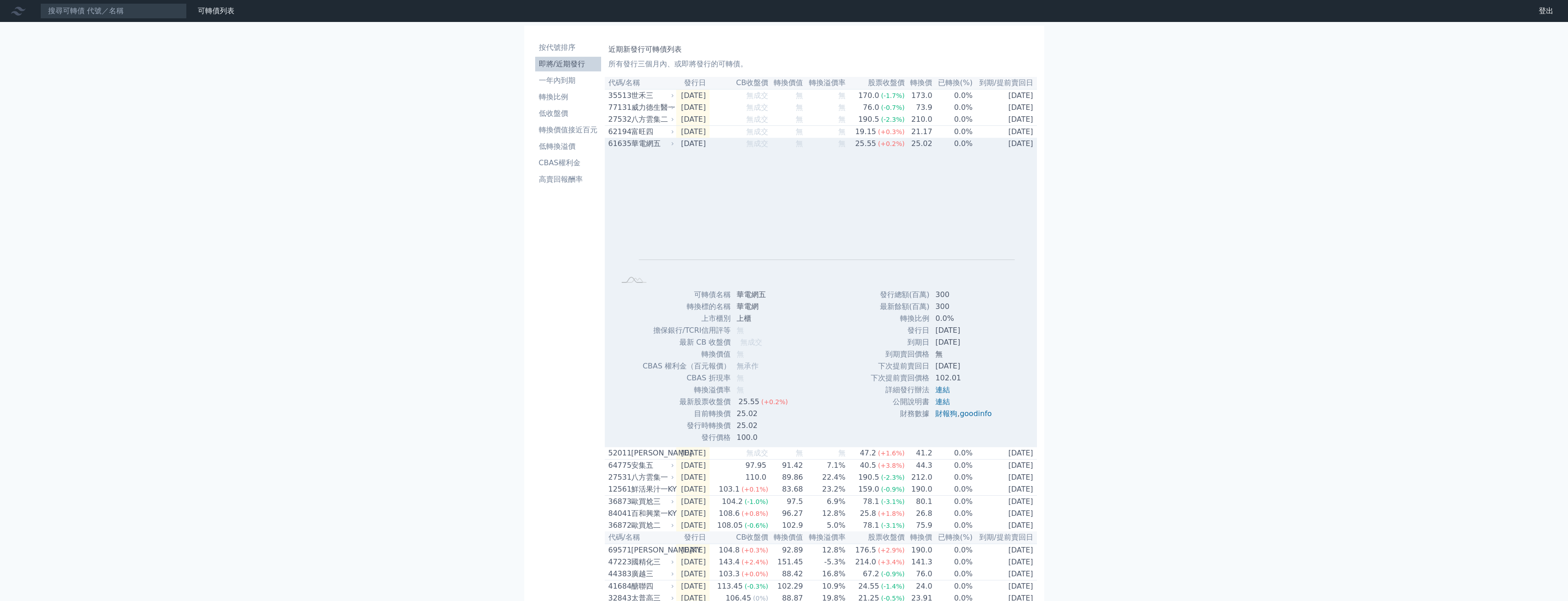
click at [641, 149] on div "華電網五" at bounding box center [652, 144] width 41 height 11
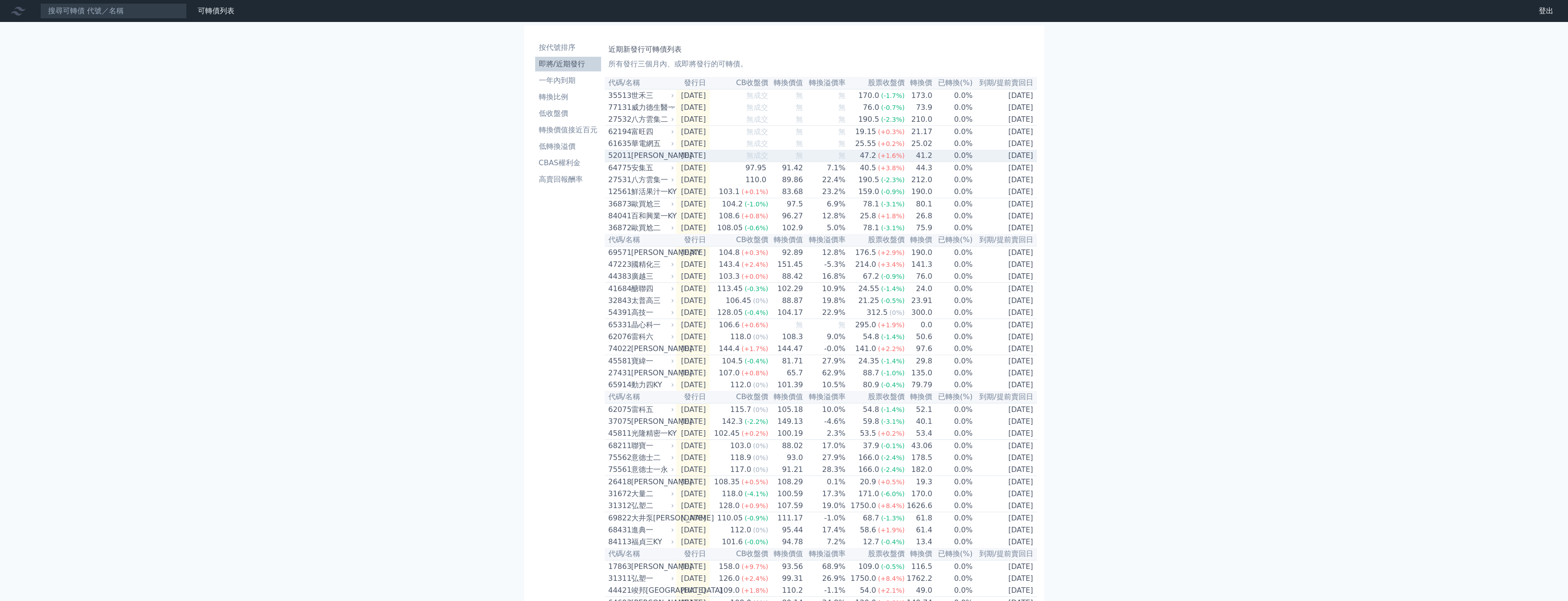
click at [660, 161] on div "凱衛一" at bounding box center [652, 155] width 41 height 11
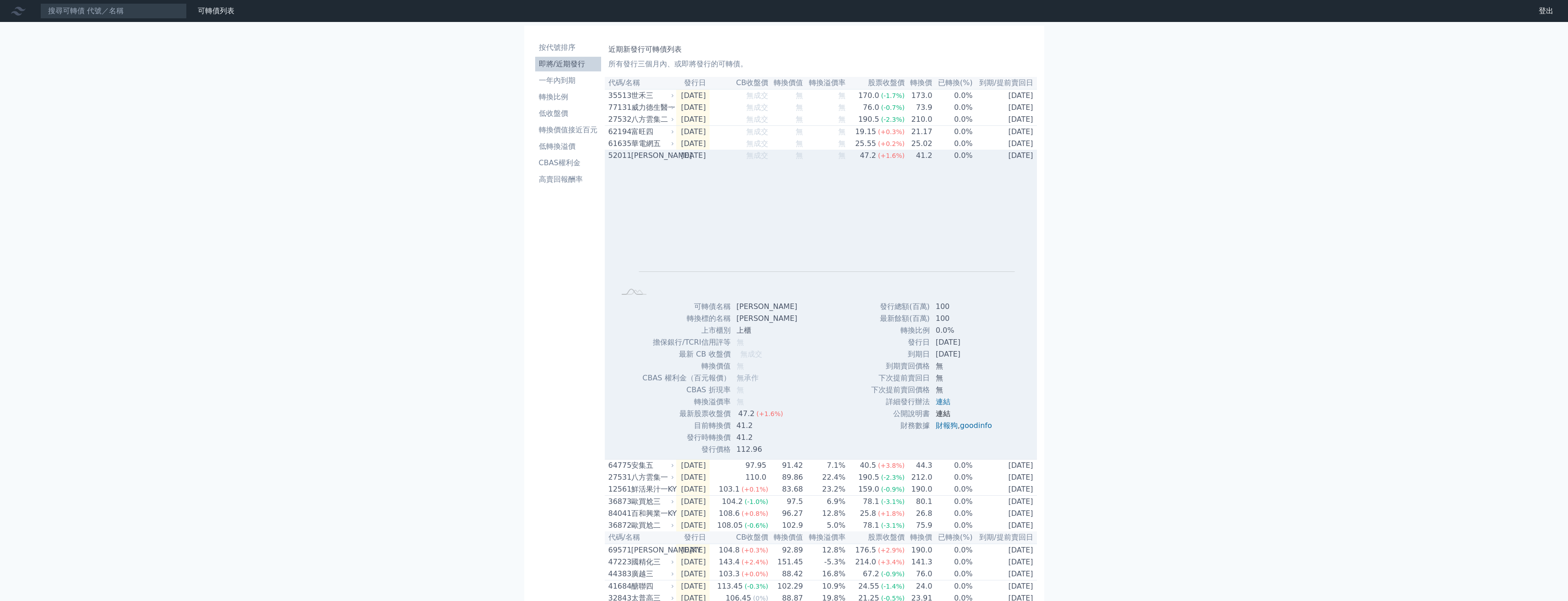
click at [739, 418] on link "連結" at bounding box center [943, 413] width 15 height 8
click at [739, 160] on span "無成交" at bounding box center [757, 155] width 22 height 8
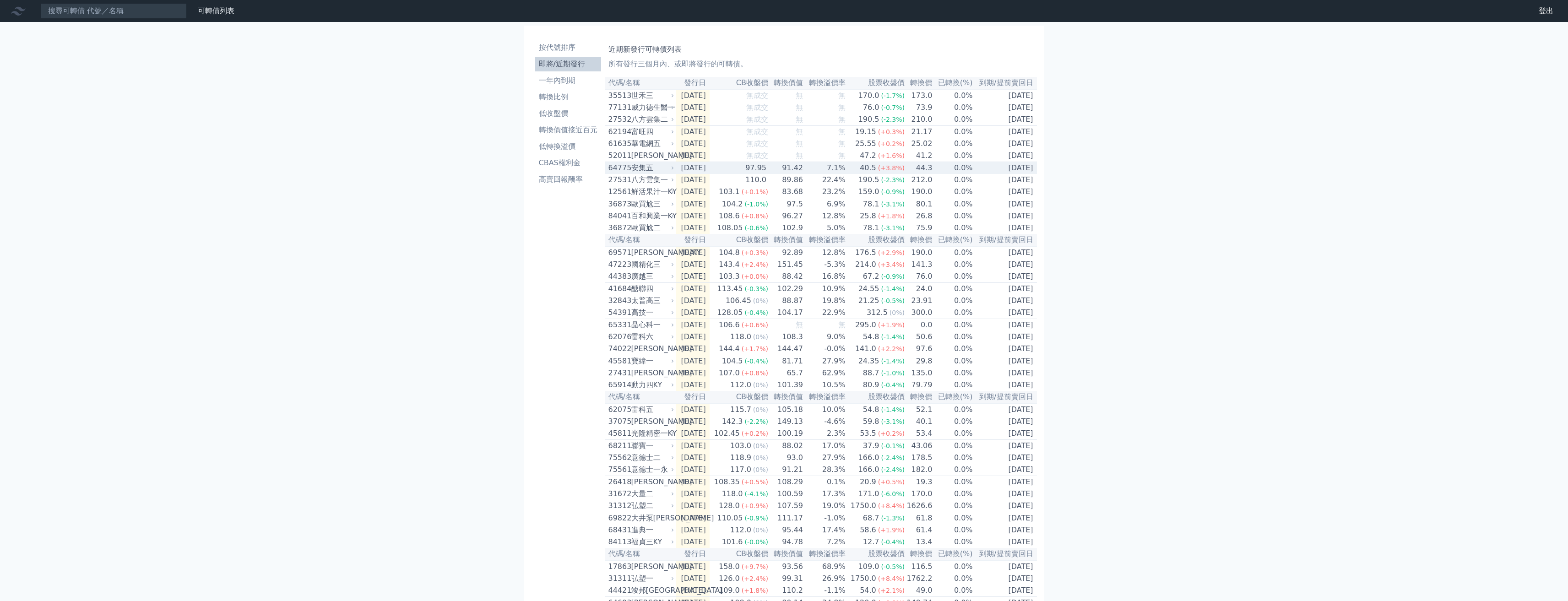
click at [739, 168] on td "97.95" at bounding box center [739, 168] width 59 height 12
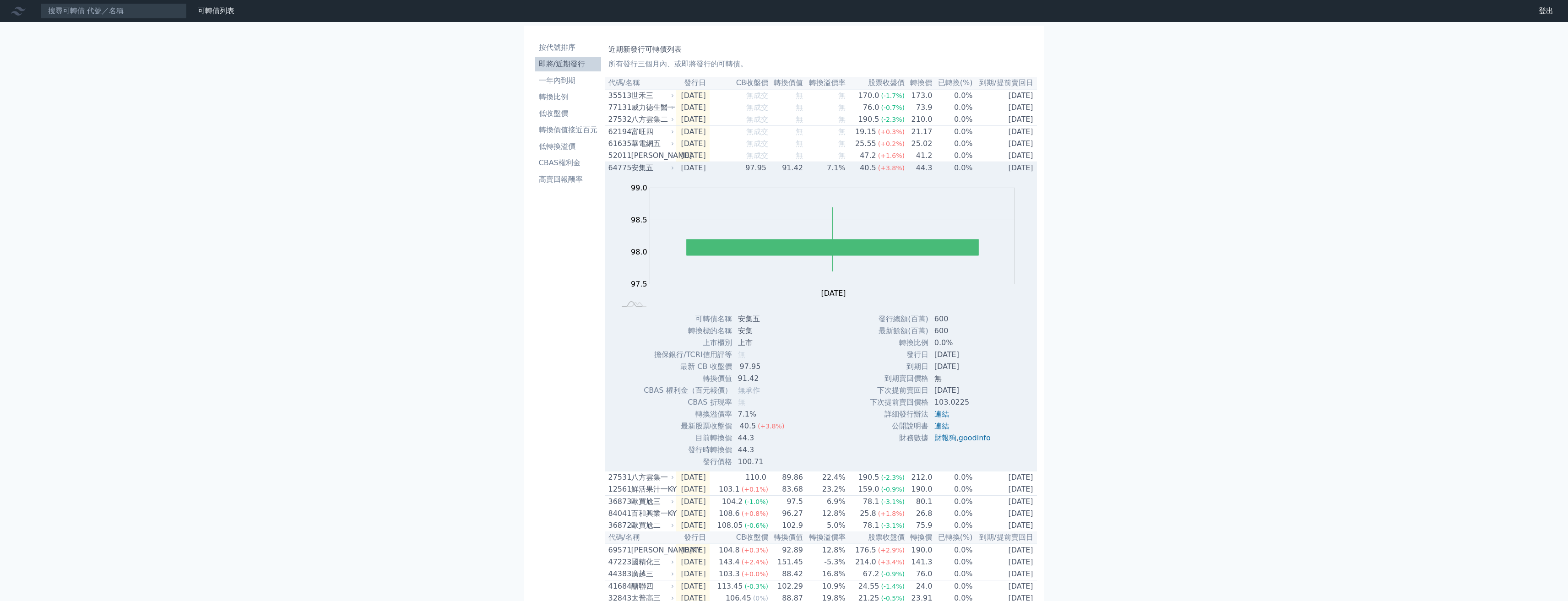
click at [739, 168] on td "97.95" at bounding box center [739, 168] width 59 height 12
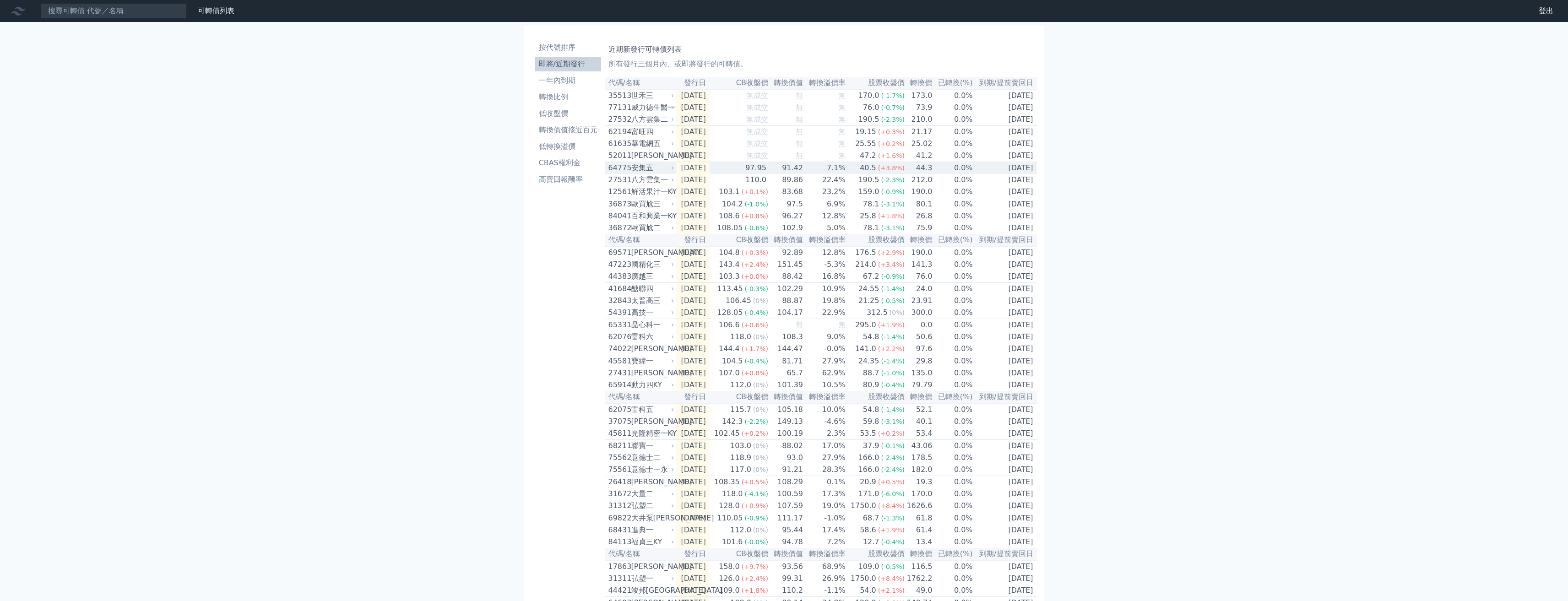
click at [739, 168] on td "97.95" at bounding box center [739, 168] width 59 height 12
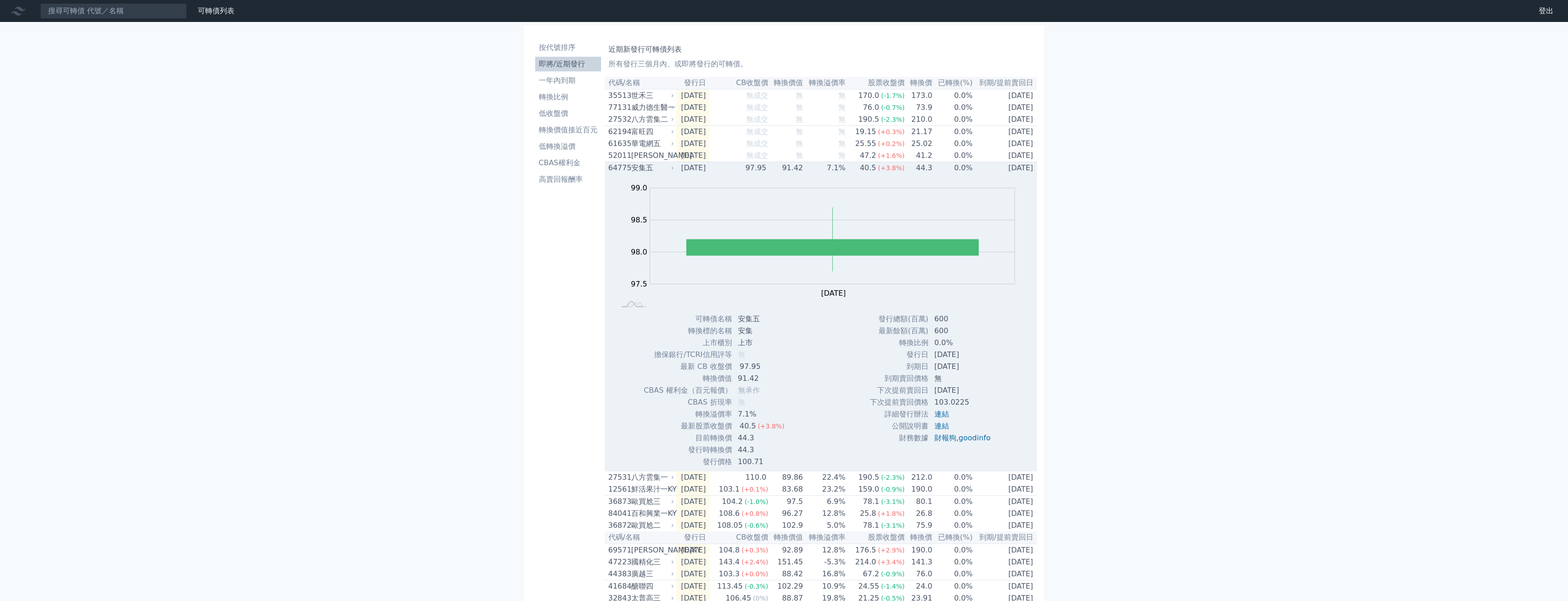
click at [739, 168] on td "97.95" at bounding box center [739, 168] width 59 height 12
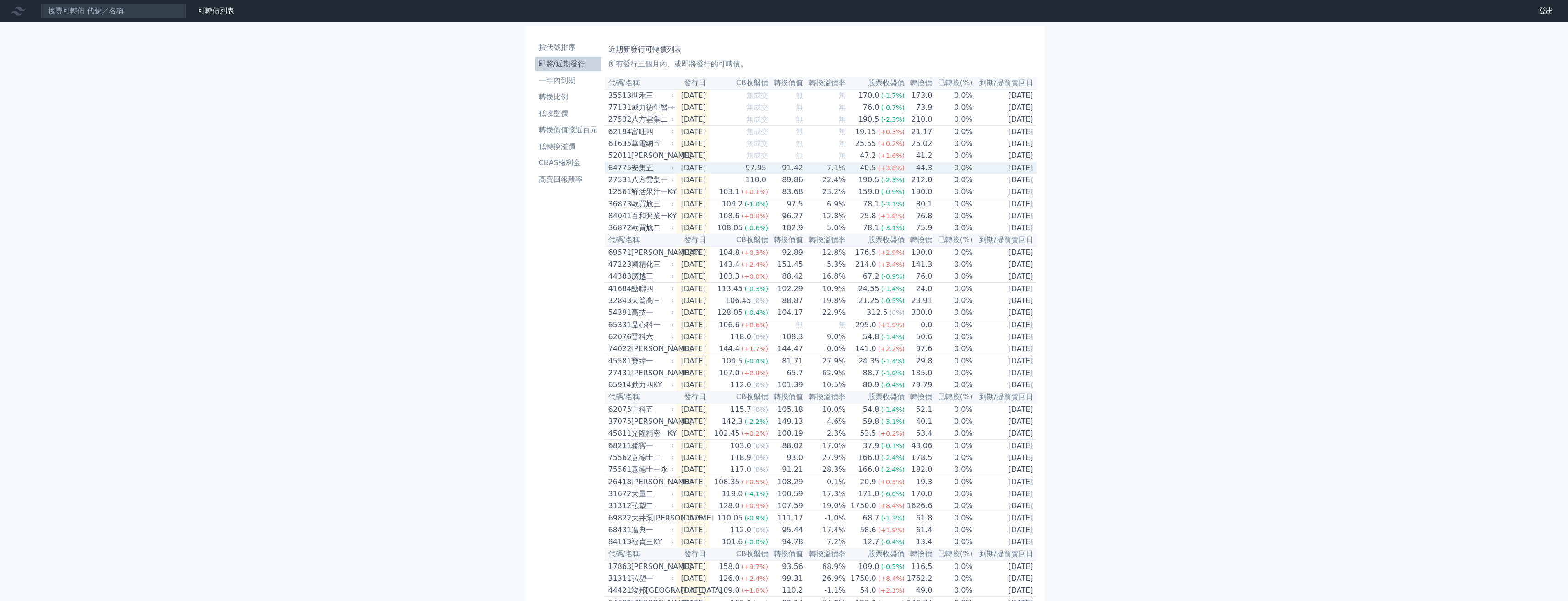
click at [677, 175] on td "2025-10-09" at bounding box center [693, 168] width 34 height 12
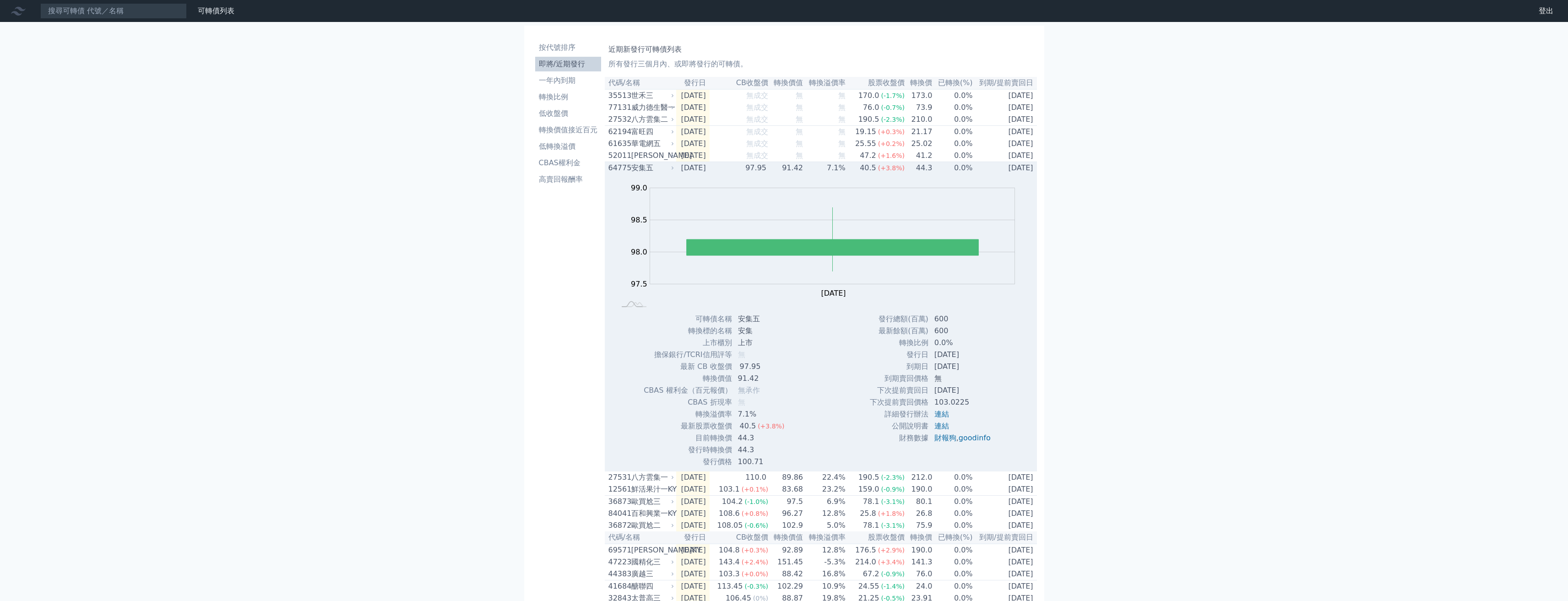
click at [648, 173] on div "安集五" at bounding box center [652, 168] width 41 height 11
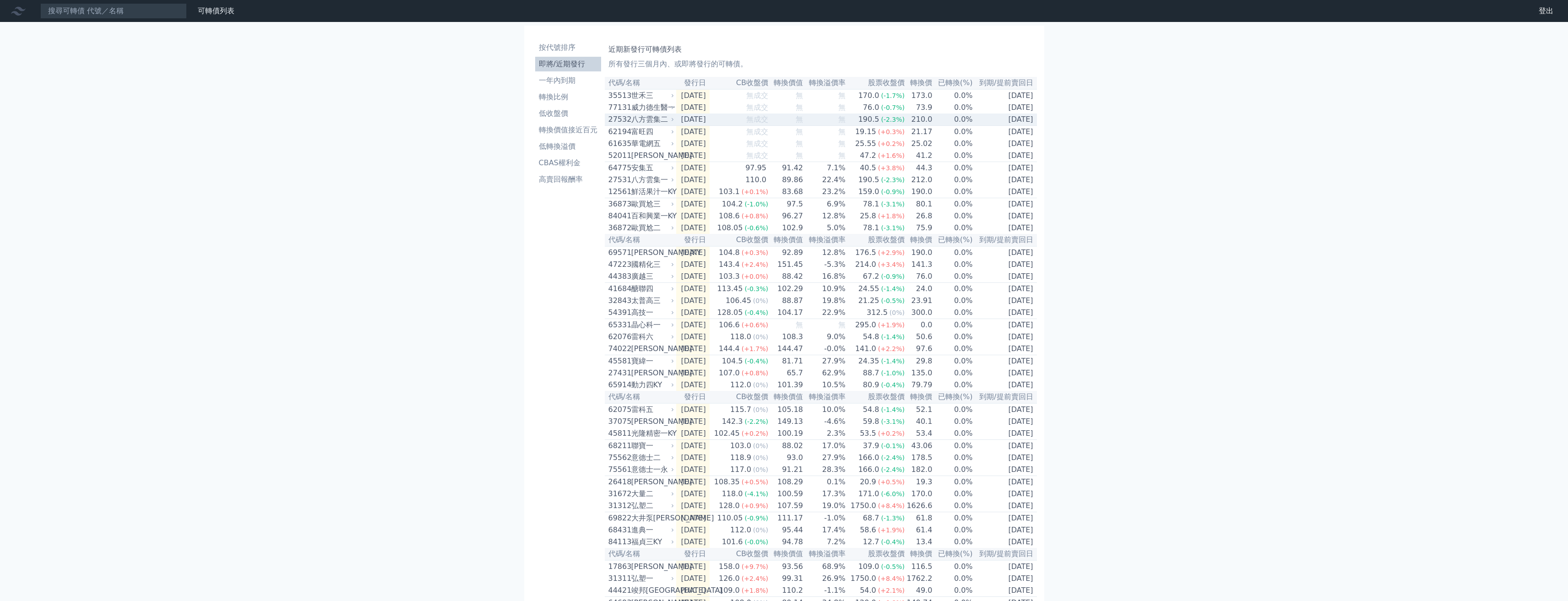
click at [663, 116] on div "八方雲集二" at bounding box center [652, 119] width 41 height 11
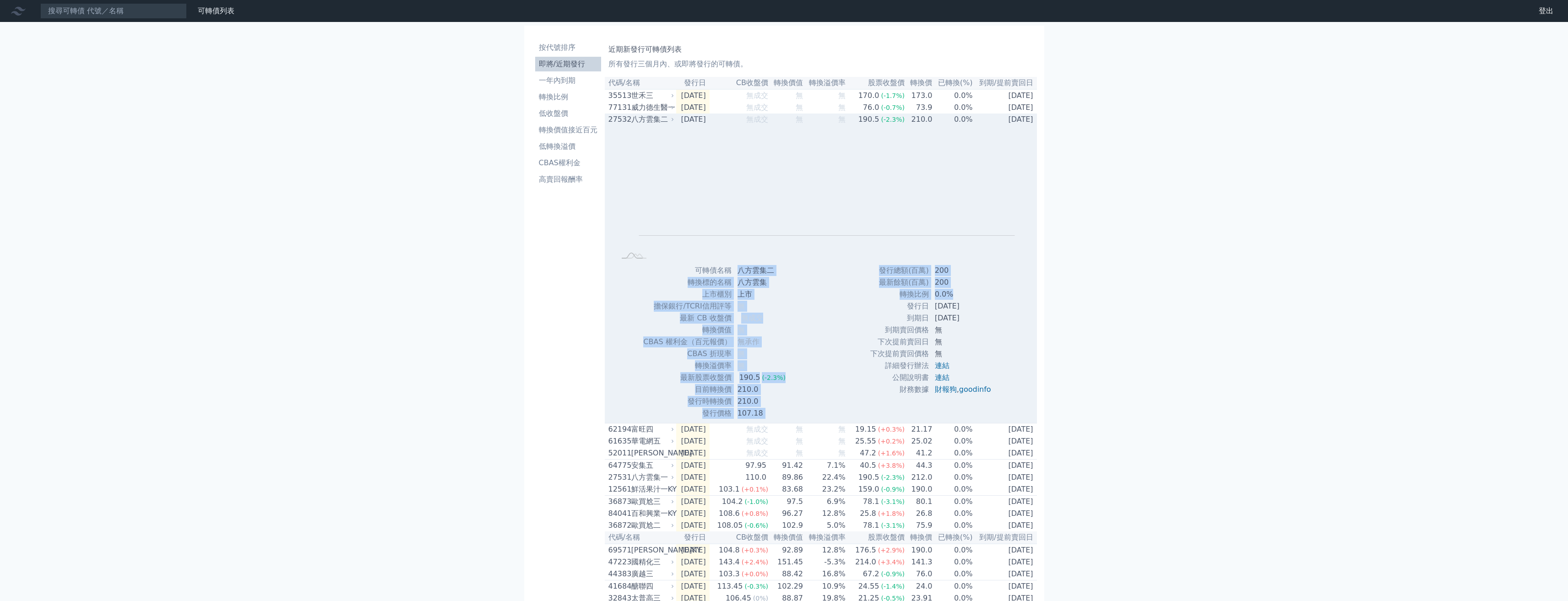
drag, startPoint x: 962, startPoint y: 300, endPoint x: 735, endPoint y: 273, distance: 228.6
click at [735, 273] on div "Zoom Out L L Chart created using amCharts library 可轉債名稱 八方雲集二 轉換標的名稱 八方雲集 上市櫃別 …" at bounding box center [821, 272] width 432 height 294
click at [735, 273] on td "八方雲集二" at bounding box center [763, 270] width 61 height 12
drag, startPoint x: 733, startPoint y: 272, endPoint x: 1007, endPoint y: 323, distance: 278.7
click at [739, 323] on div "Zoom Out L L Chart created using amCharts library 可轉債名稱 八方雲集二 轉換標的名稱 八方雲集 上市櫃別 …" at bounding box center [821, 272] width 432 height 294
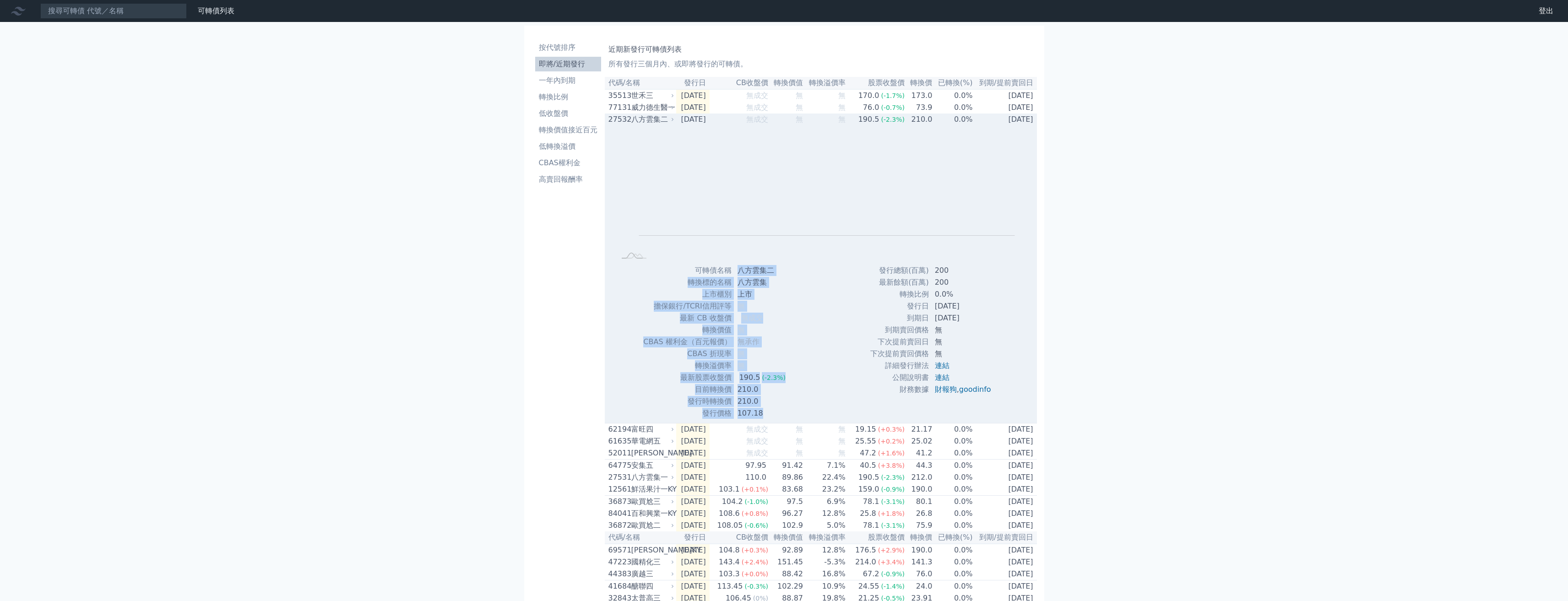
click at [739, 319] on td "2028-10-20" at bounding box center [964, 318] width 69 height 12
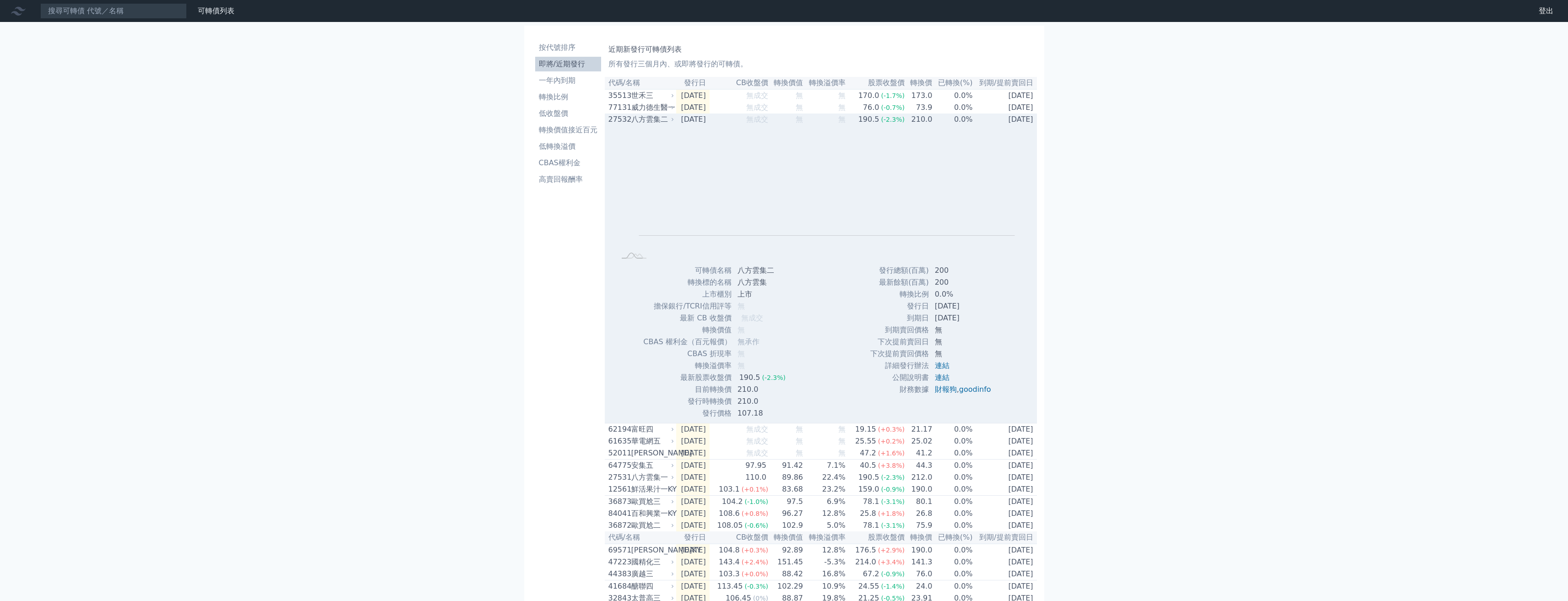
click at [728, 119] on td "無成交" at bounding box center [739, 120] width 59 height 12
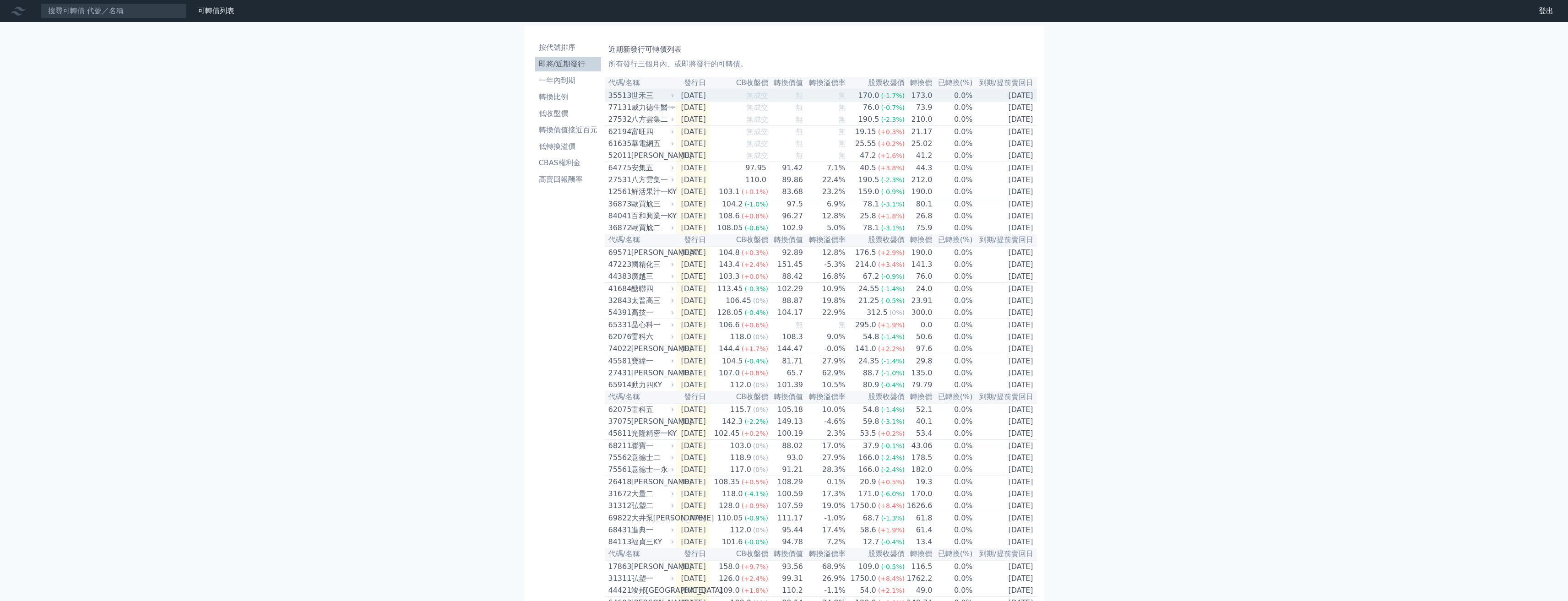
click at [729, 98] on td "無成交" at bounding box center [739, 95] width 59 height 12
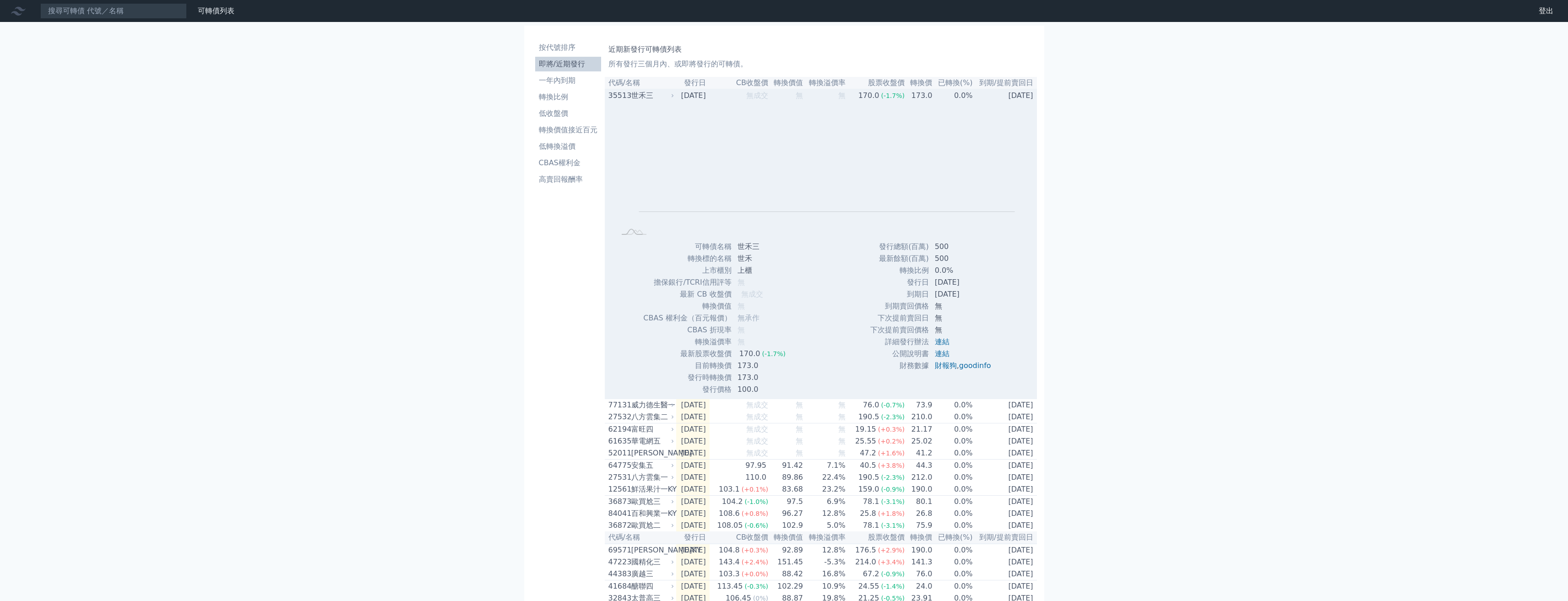
click at [729, 93] on td "無成交" at bounding box center [739, 95] width 59 height 12
